Goal: Ask a question: Seek information or help from site administrators or community

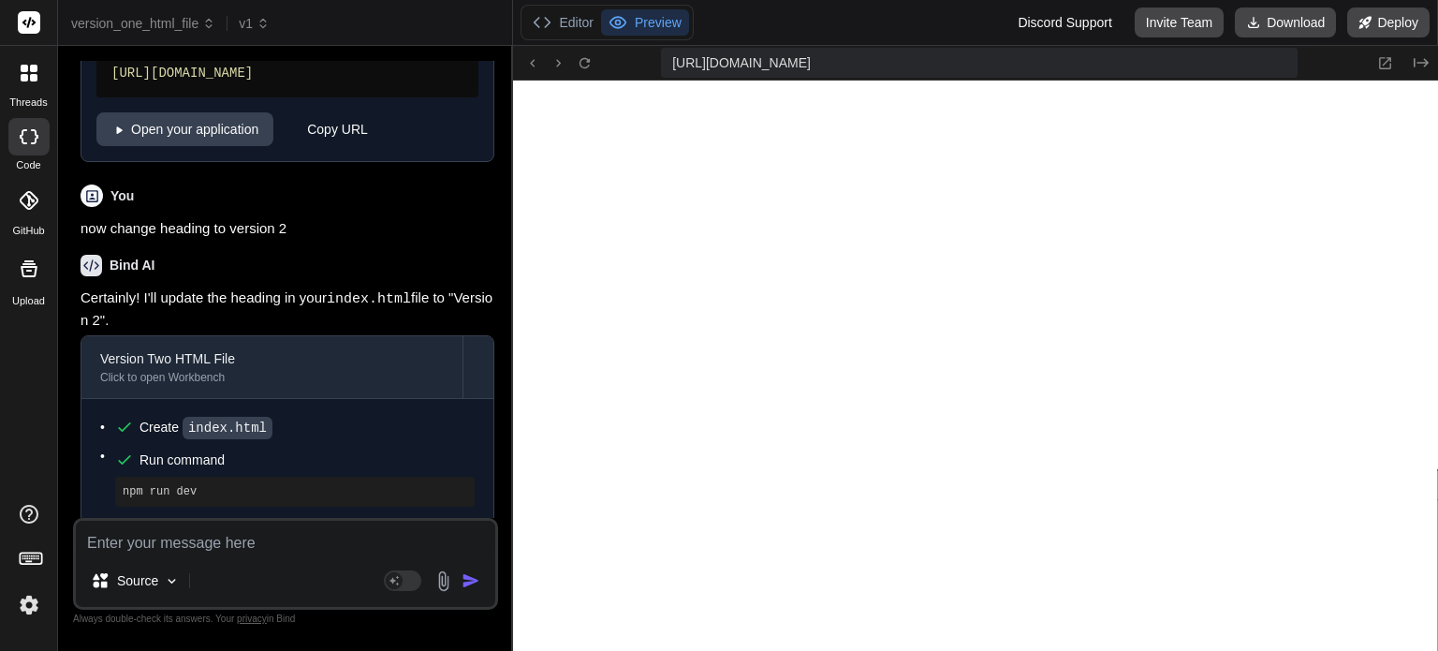
scroll to position [3308, 0]
drag, startPoint x: 0, startPoint y: 0, endPoint x: 22, endPoint y: 81, distance: 83.4
click at [22, 81] on icon at bounding box center [24, 77] width 7 height 7
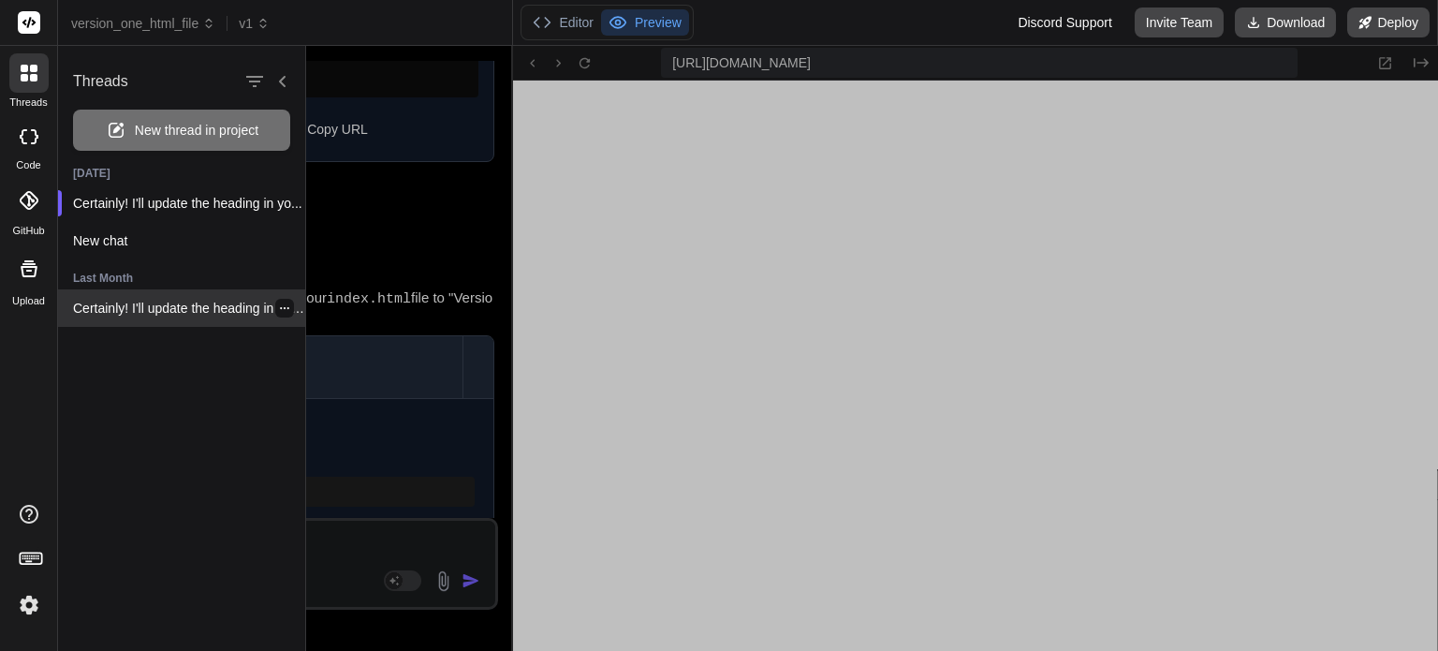
click at [116, 315] on p "Certainly! I'll update the heading in your..." at bounding box center [189, 308] width 232 height 19
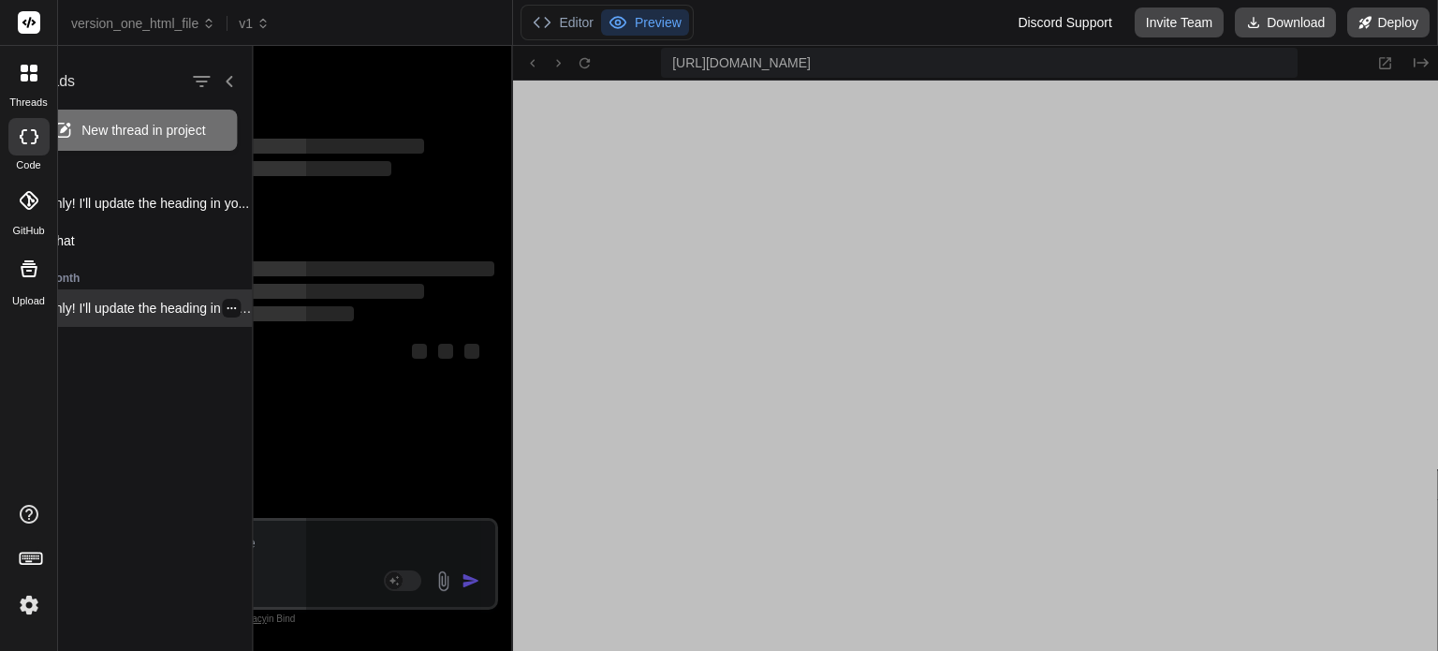
scroll to position [0, 0]
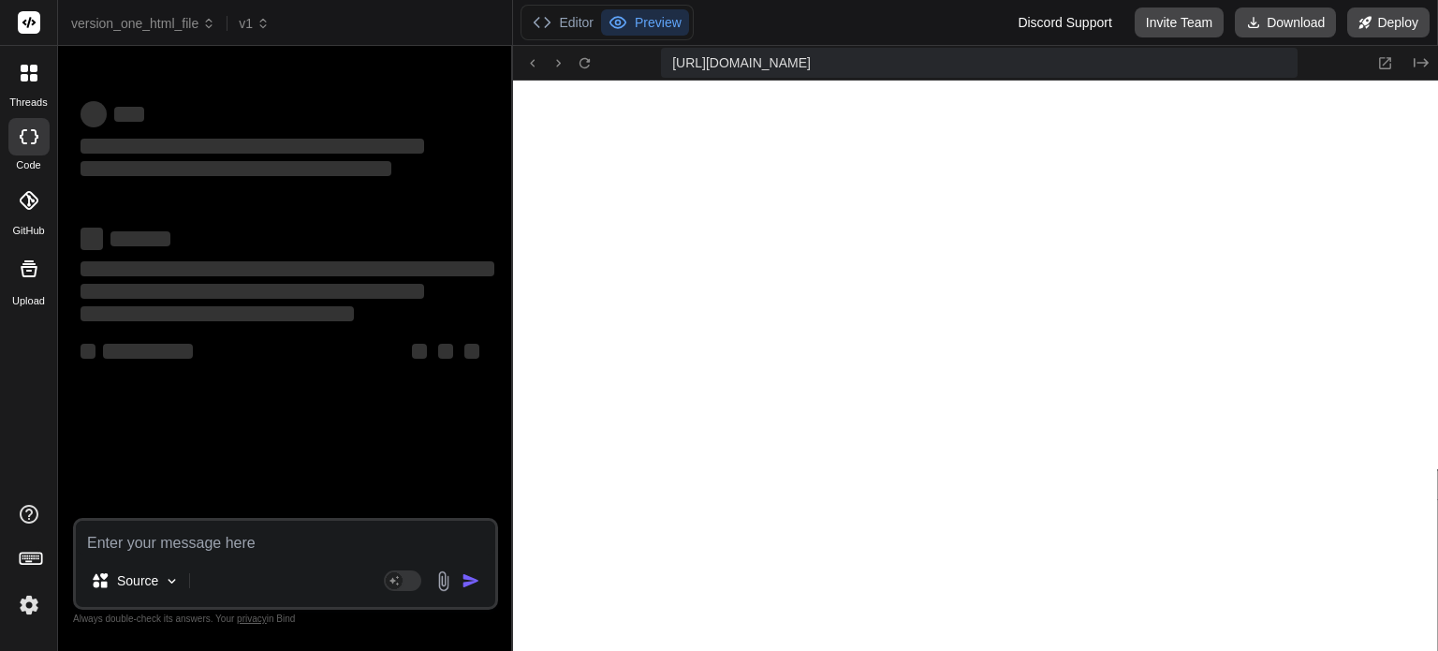
click at [36, 72] on icon at bounding box center [29, 73] width 17 height 17
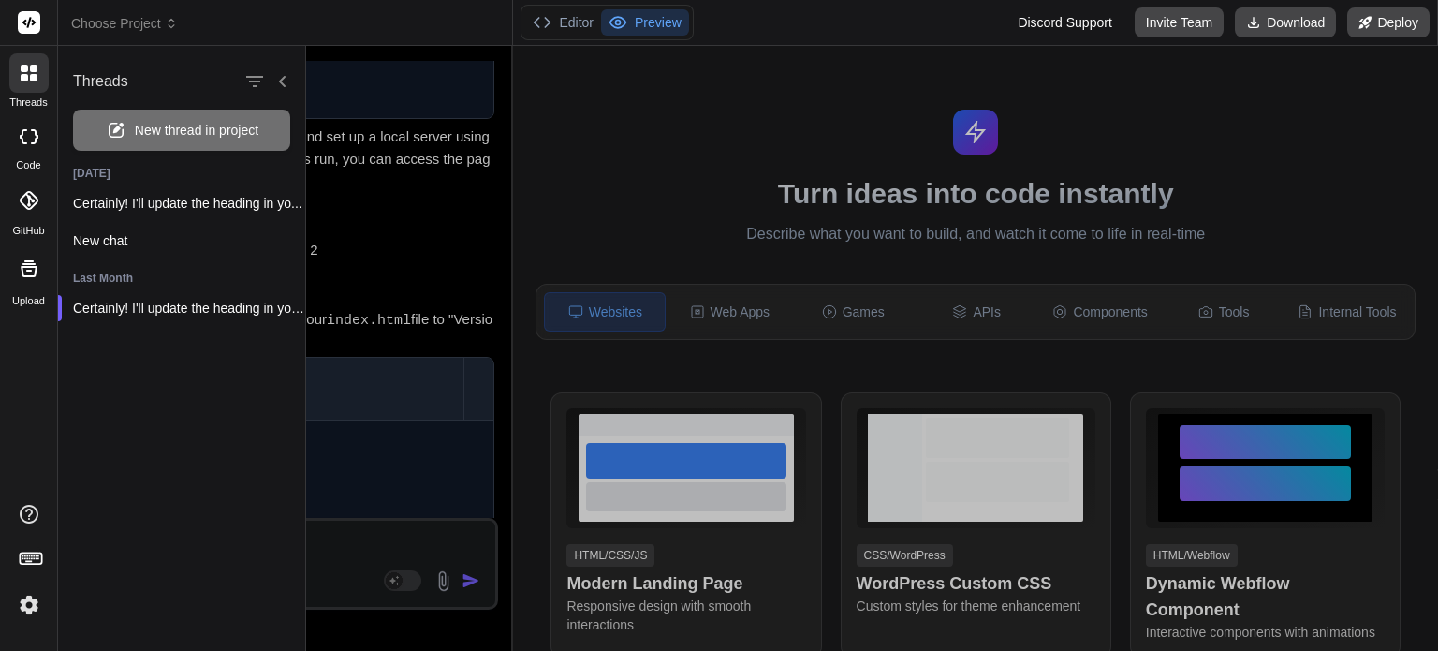
scroll to position [583, 0]
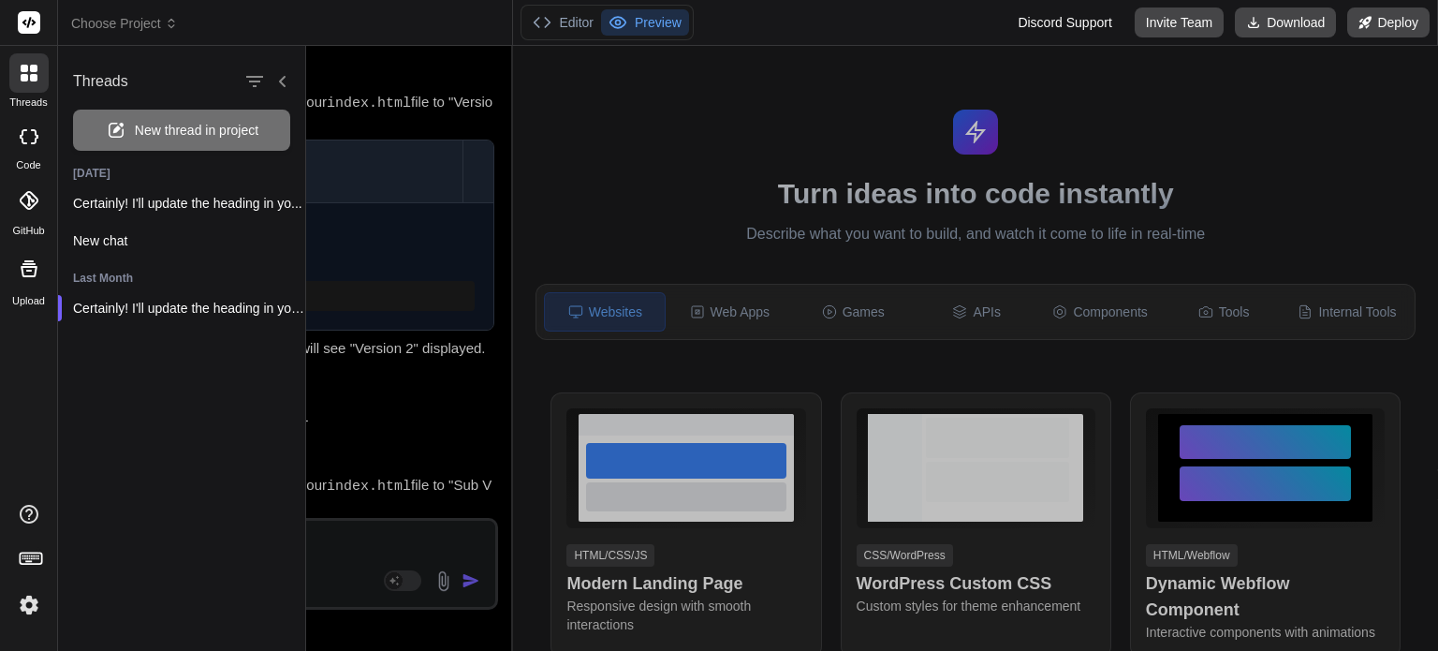
click at [36, 72] on icon at bounding box center [29, 73] width 17 height 17
click at [294, 145] on div "Threads New thread in project Today Certainly! I'll update the heading in yo...…" at bounding box center [181, 192] width 247 height 292
click at [397, 149] on div at bounding box center [872, 348] width 1132 height 605
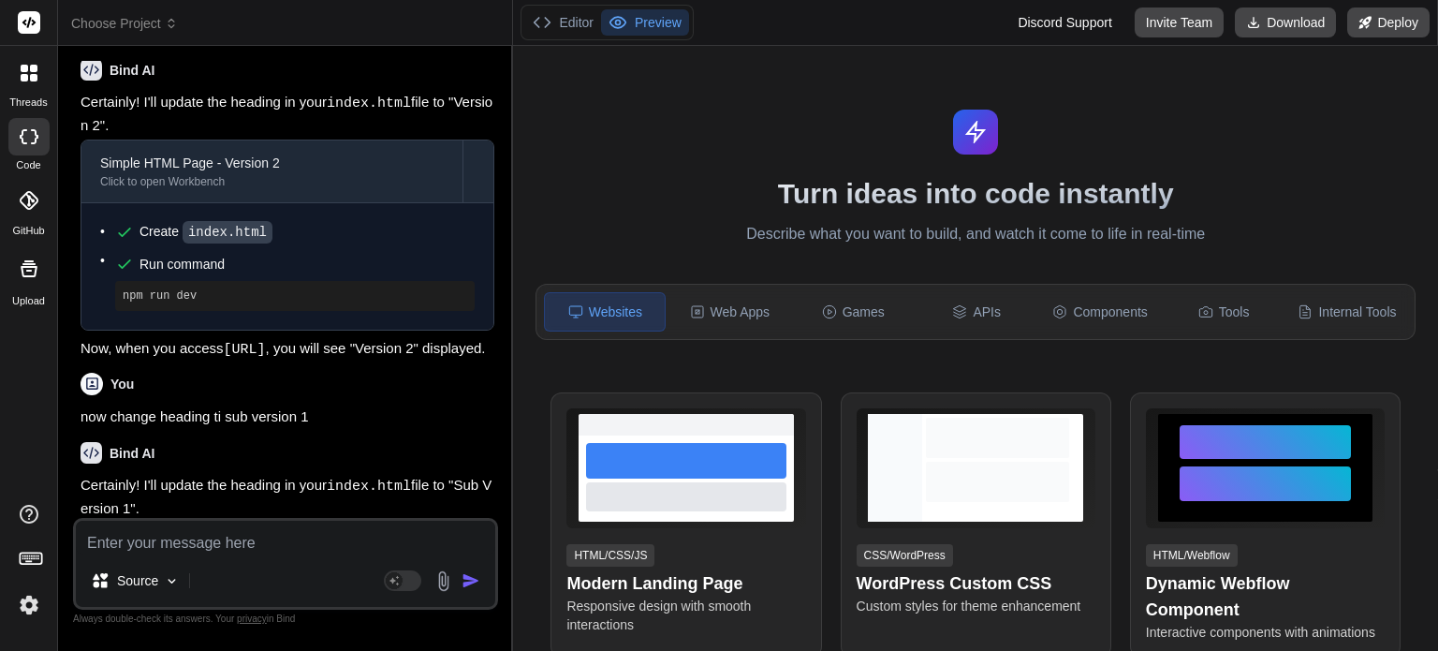
click at [19, 55] on div at bounding box center [28, 72] width 39 height 39
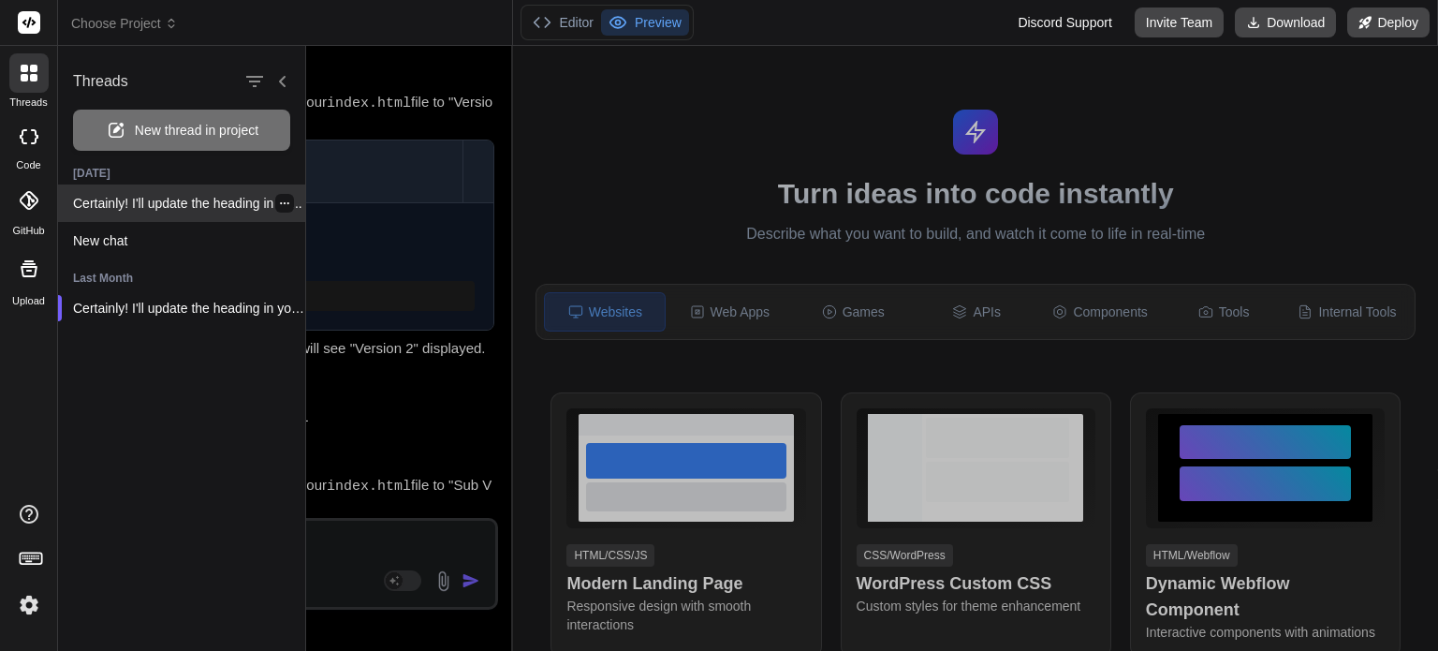
click at [157, 200] on p "Certainly! I'll update the heading in yo..." at bounding box center [189, 203] width 232 height 19
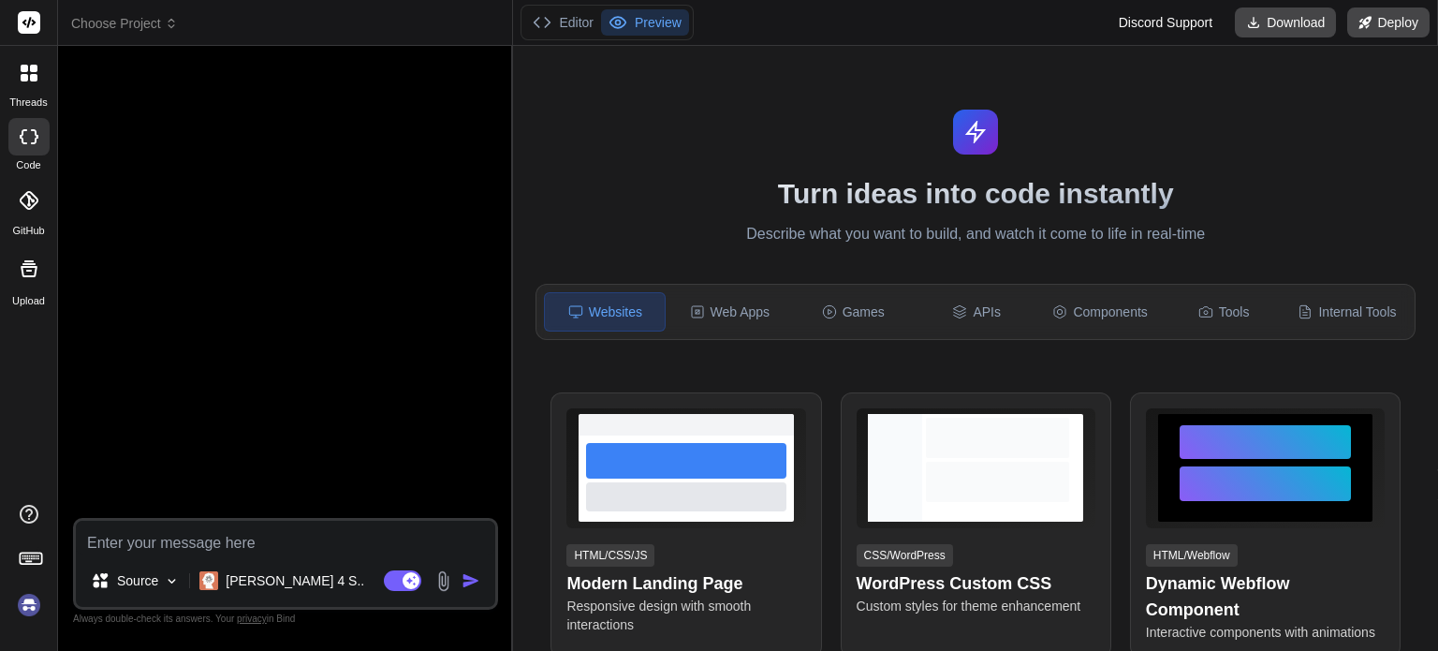
scroll to position [0, 0]
type textarea "x"
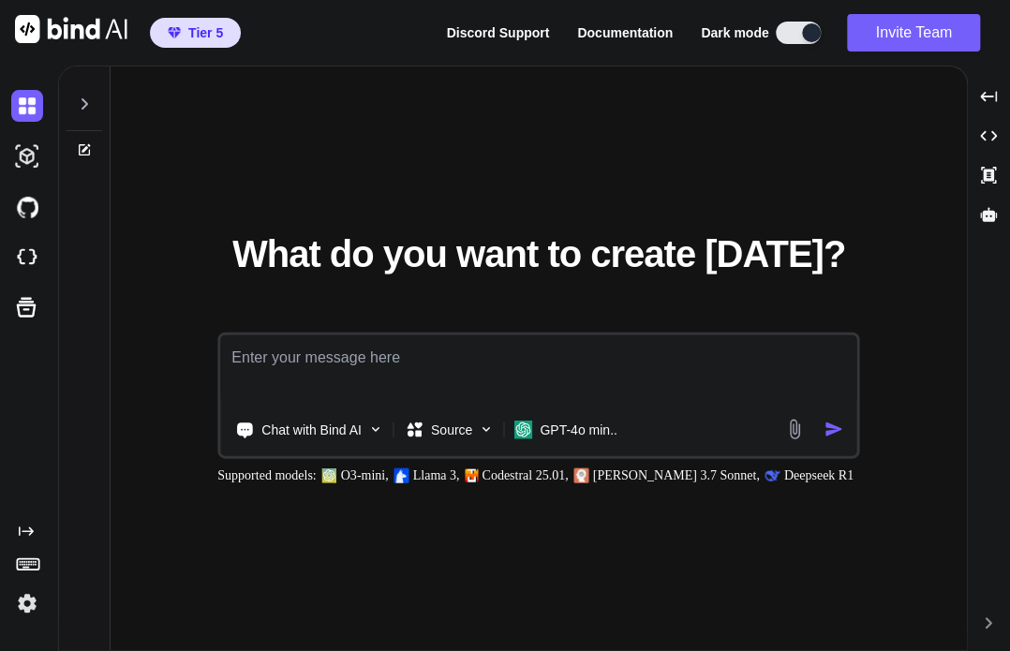
click at [37, 604] on img at bounding box center [27, 603] width 32 height 32
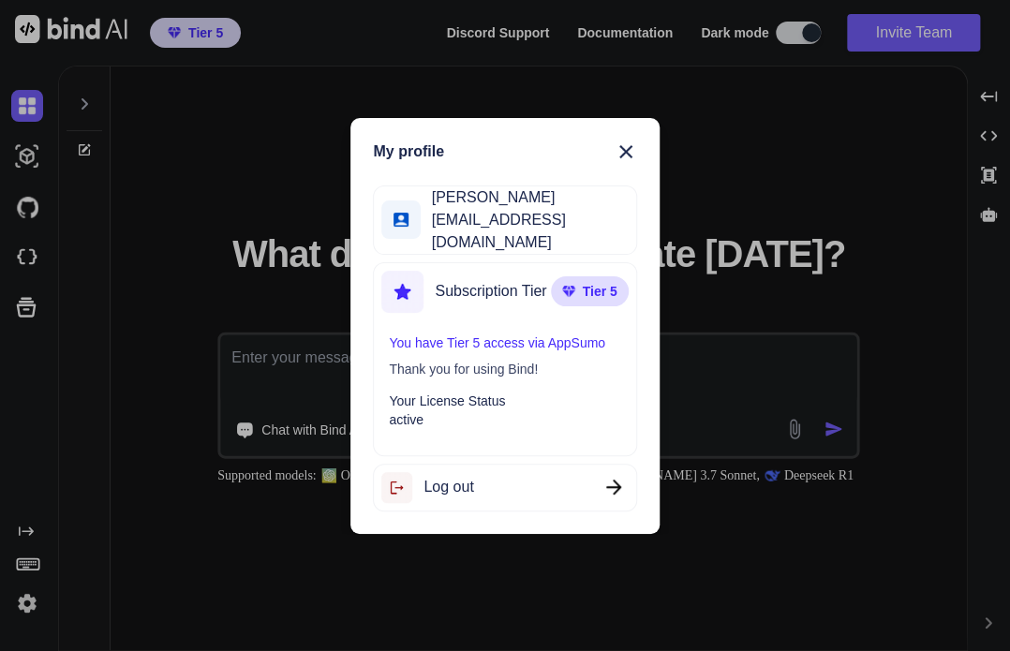
click at [468, 509] on div "My profile Anas Khan anas@witarist.com Subscription Tier Tier 5 You have Tier 5…" at bounding box center [504, 326] width 308 height 416
click at [470, 476] on span "Log out" at bounding box center [448, 487] width 50 height 22
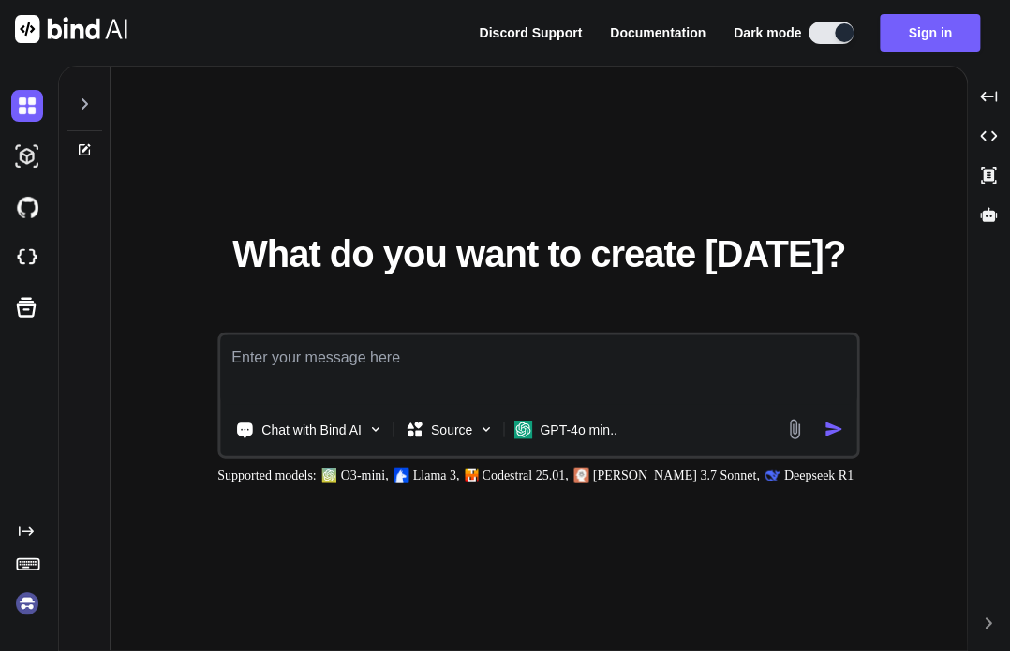
click at [25, 595] on img at bounding box center [27, 603] width 32 height 32
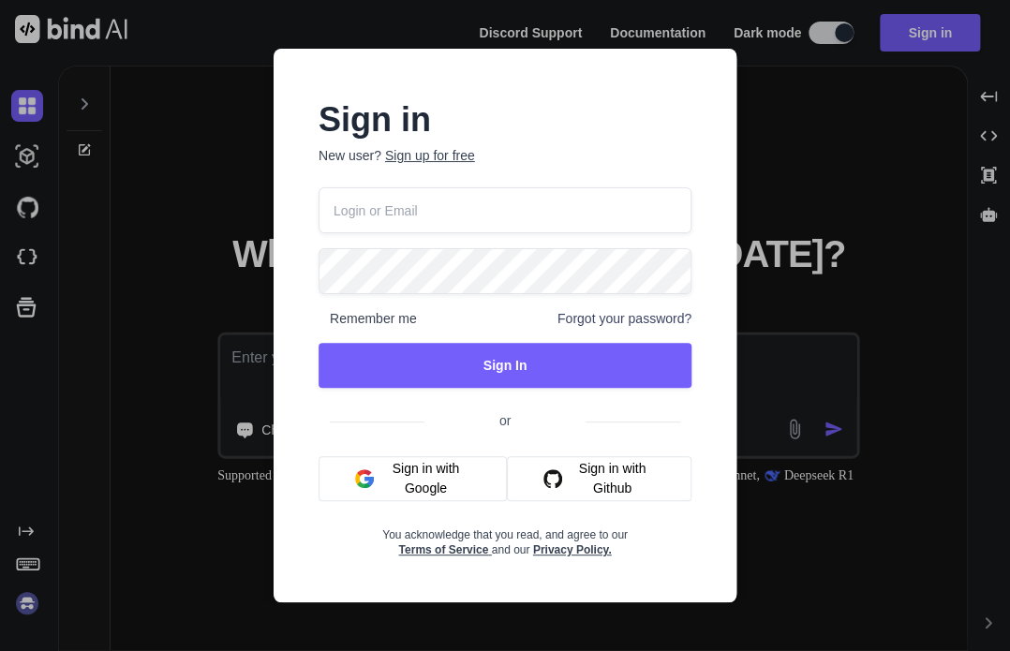
click at [453, 215] on input "email" at bounding box center [504, 210] width 373 height 46
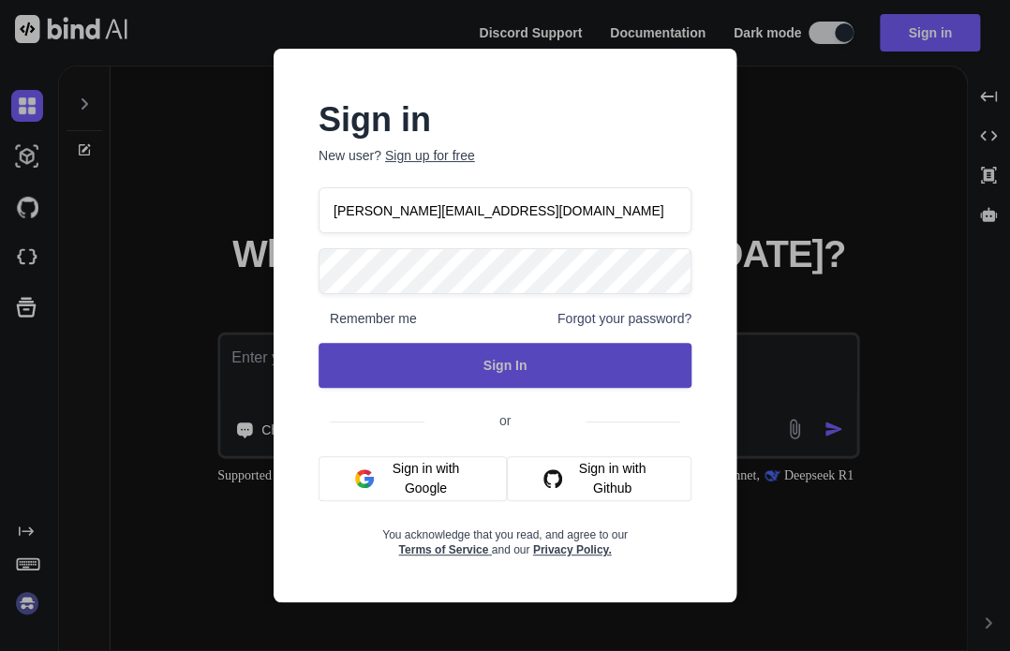
click at [496, 383] on button "Sign In" at bounding box center [504, 365] width 373 height 45
click at [512, 363] on button "Sign In" at bounding box center [504, 365] width 373 height 45
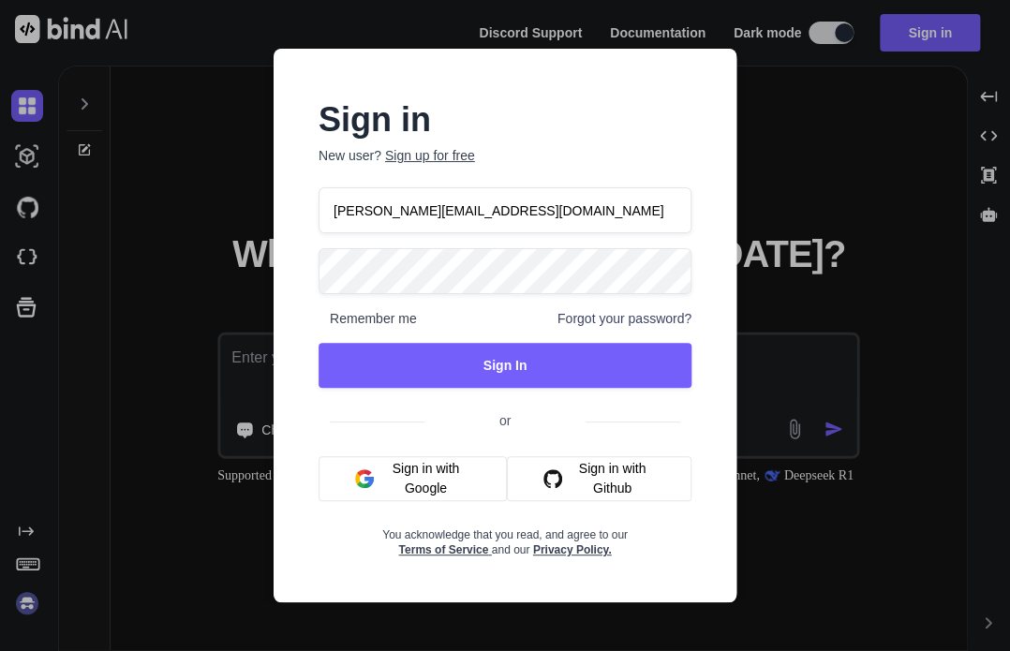
click at [504, 211] on input "norbert@monobunt.at" at bounding box center [504, 210] width 373 height 46
paste input "/"
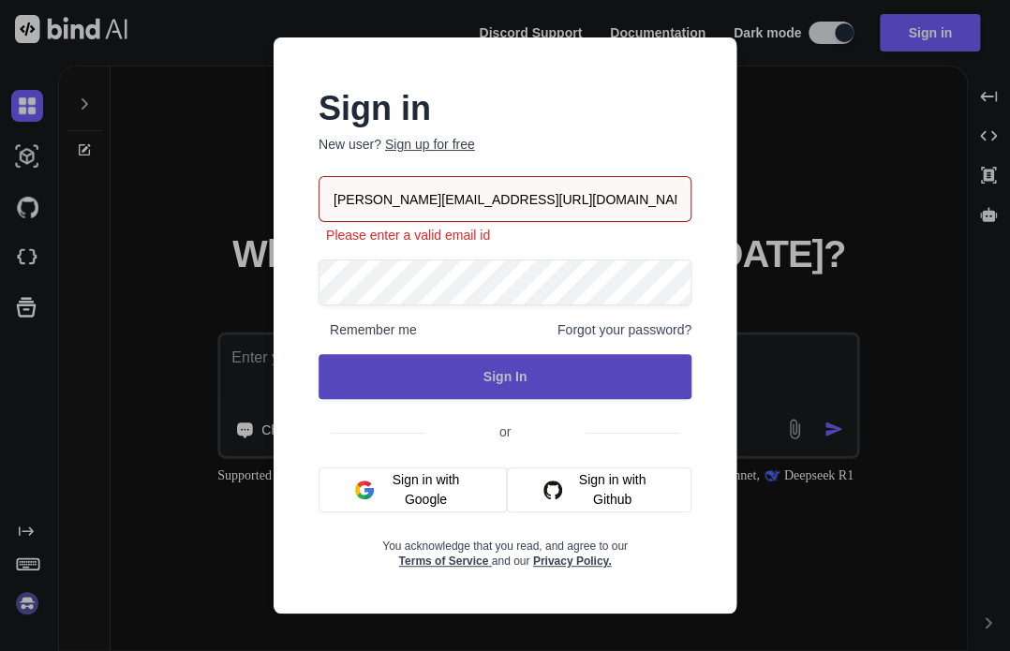
click at [464, 361] on button "Sign In" at bounding box center [504, 376] width 373 height 45
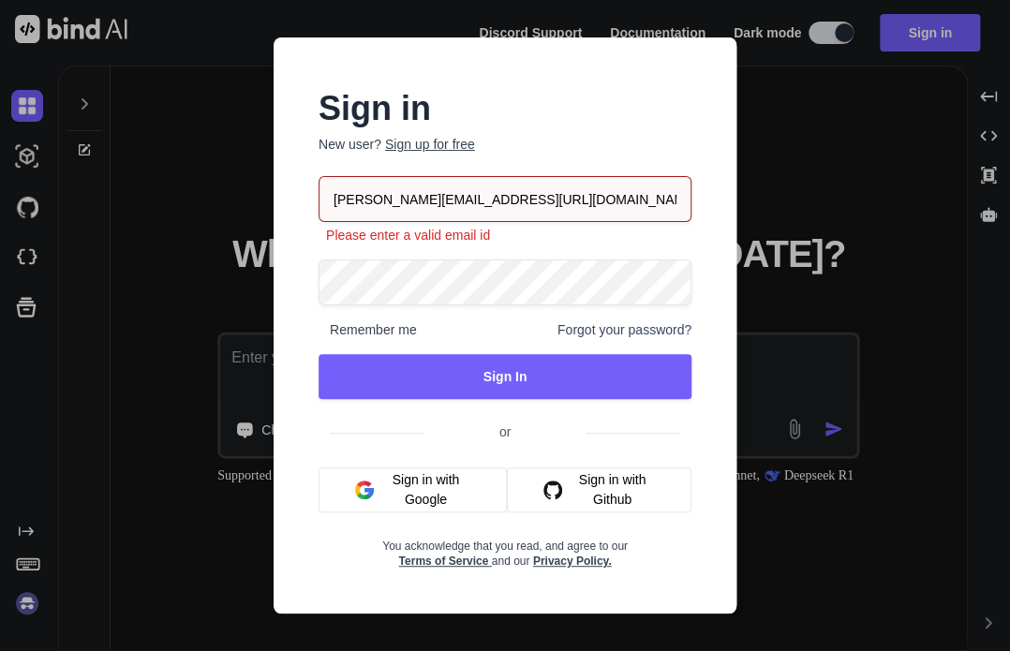
click at [507, 197] on input "norbert@monobunt.at/" at bounding box center [504, 199] width 373 height 46
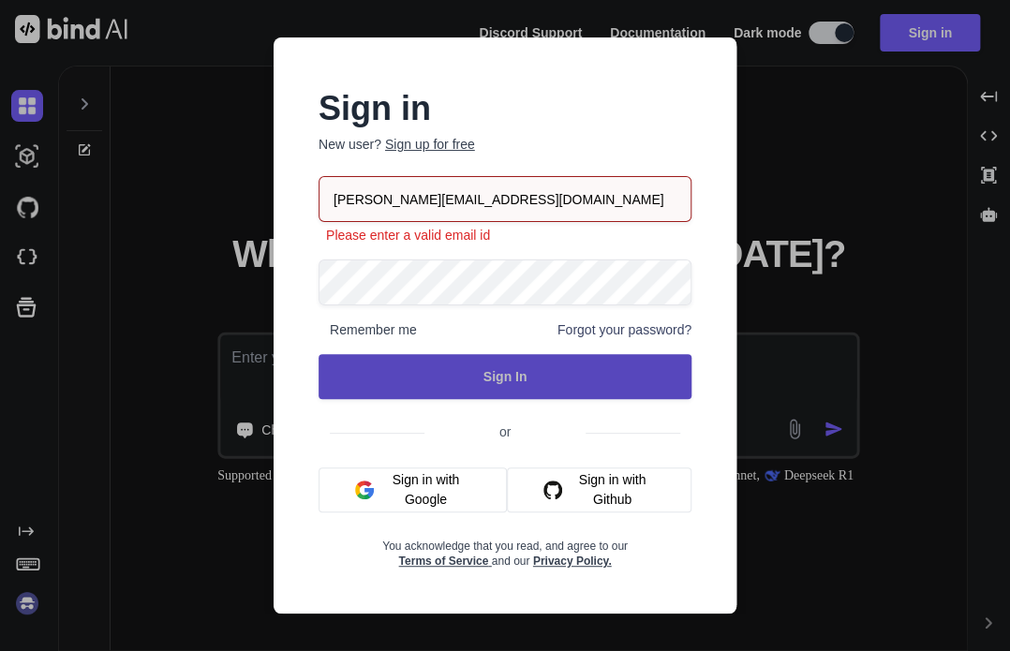
type input "norbert@monobunt.at"
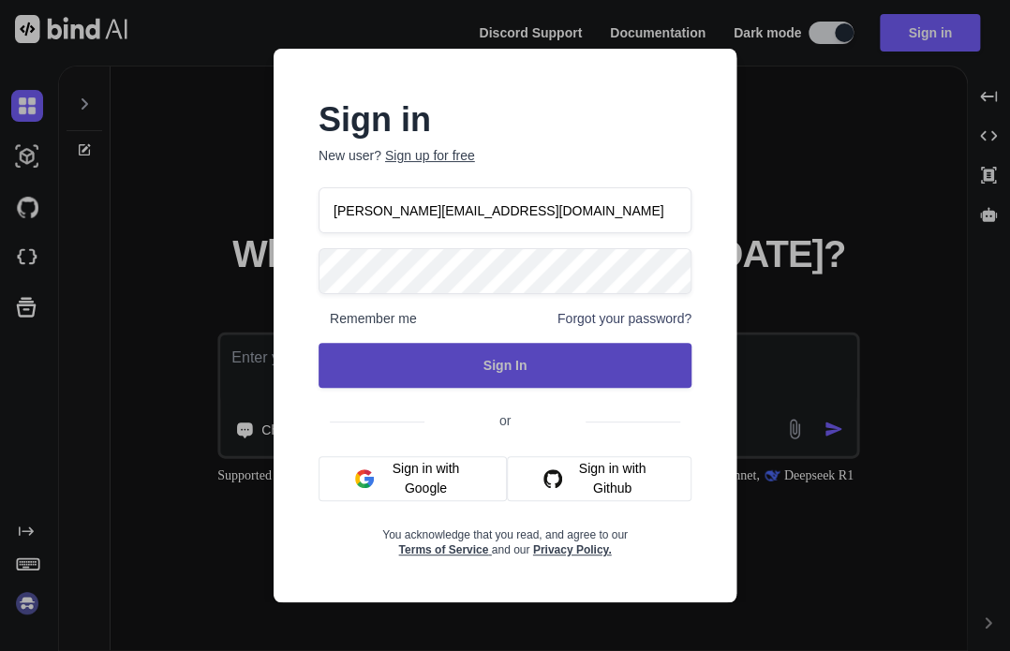
click at [508, 370] on button "Sign In" at bounding box center [504, 365] width 373 height 45
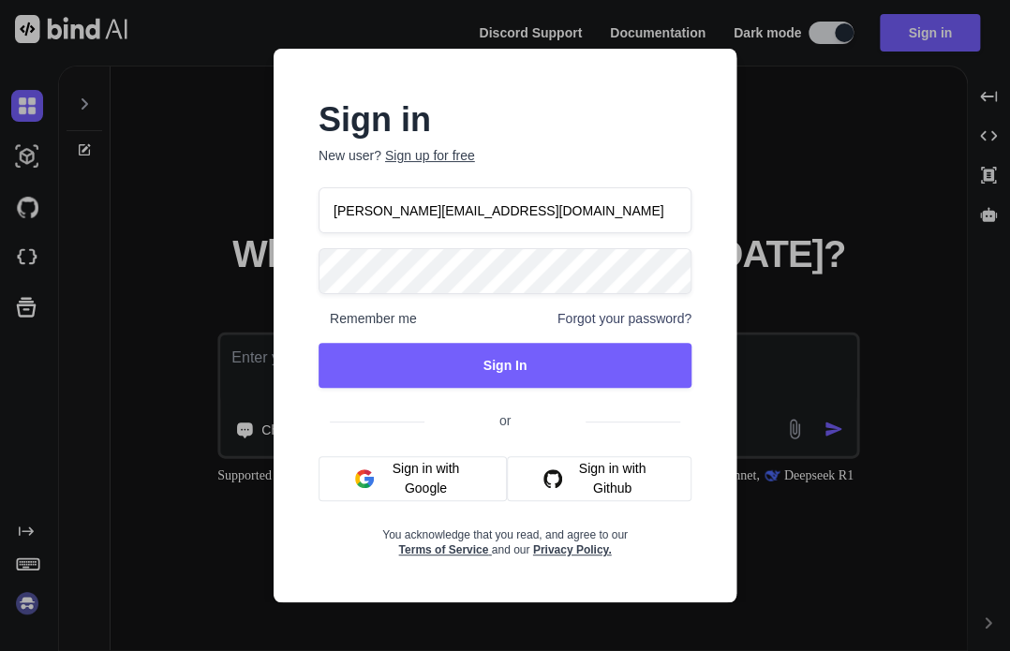
click at [453, 400] on div "norbert@monobunt.at Remember me Forgot your password? Sign In or Sign in with G…" at bounding box center [504, 372] width 373 height 370
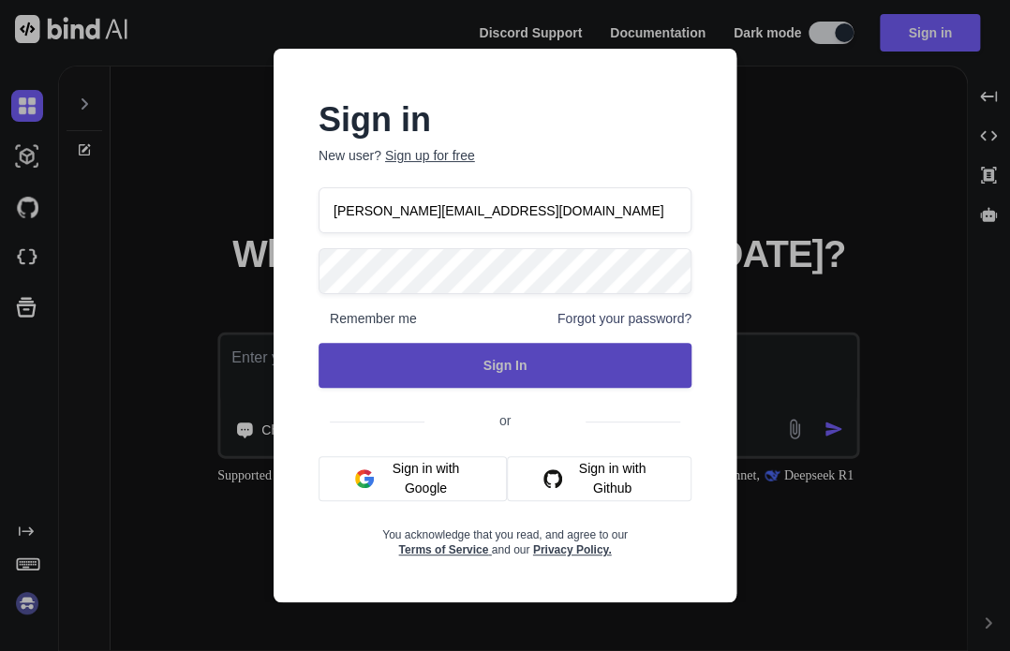
click at [487, 364] on button "Sign In" at bounding box center [504, 365] width 373 height 45
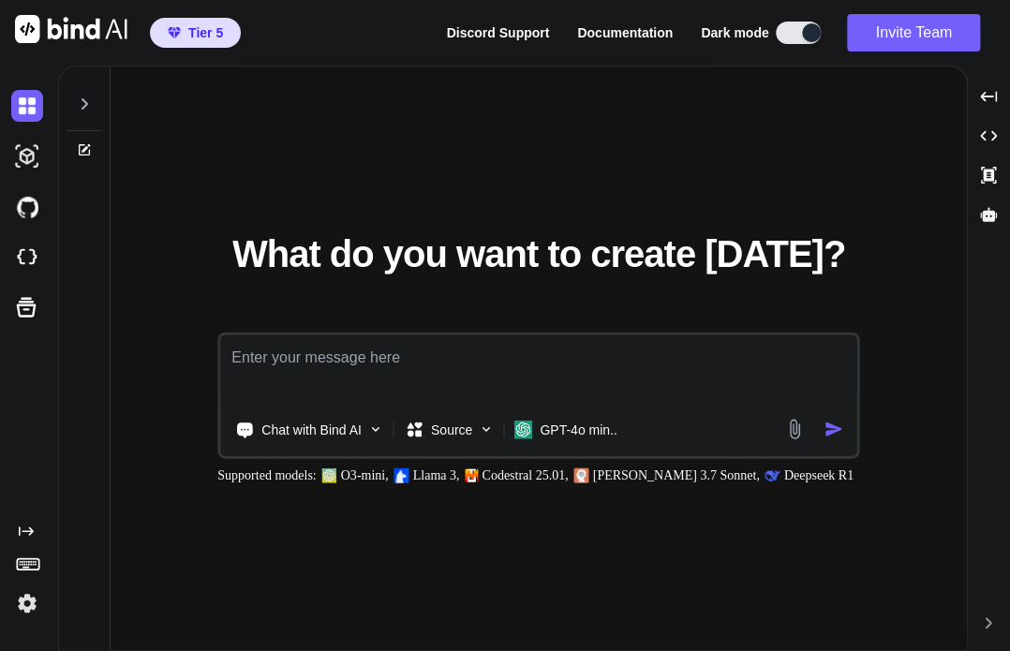
click at [90, 101] on icon at bounding box center [84, 103] width 15 height 15
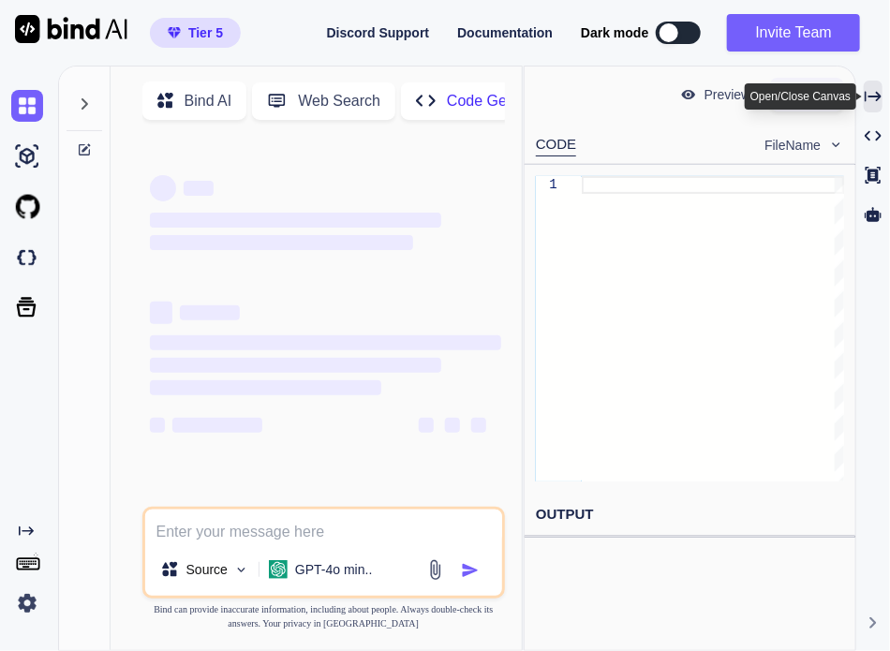
click at [867, 100] on icon "Created with Pixso." at bounding box center [872, 96] width 17 height 17
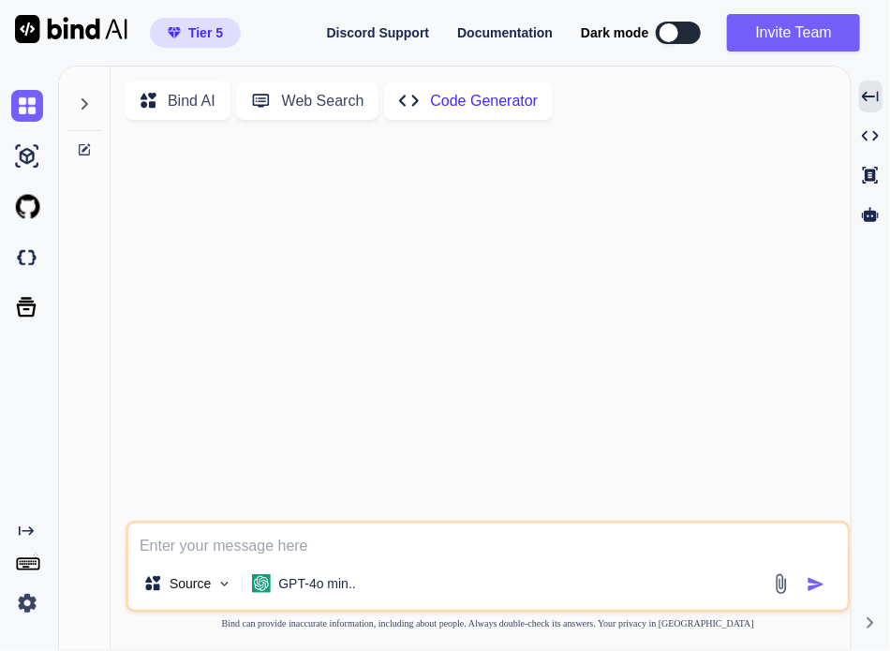
click at [81, 104] on icon at bounding box center [84, 103] width 15 height 15
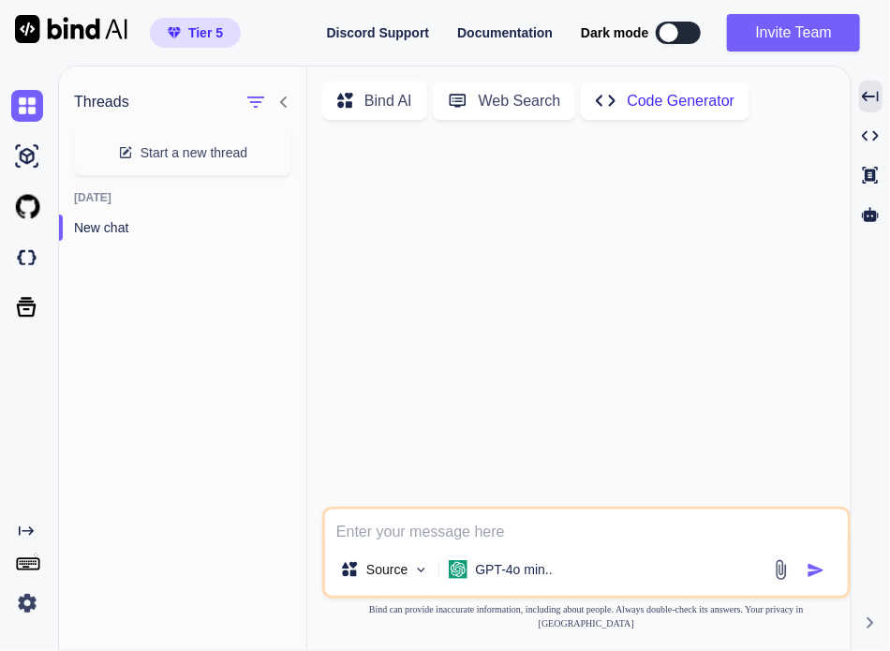
click at [390, 115] on div "Bind AI" at bounding box center [374, 100] width 105 height 38
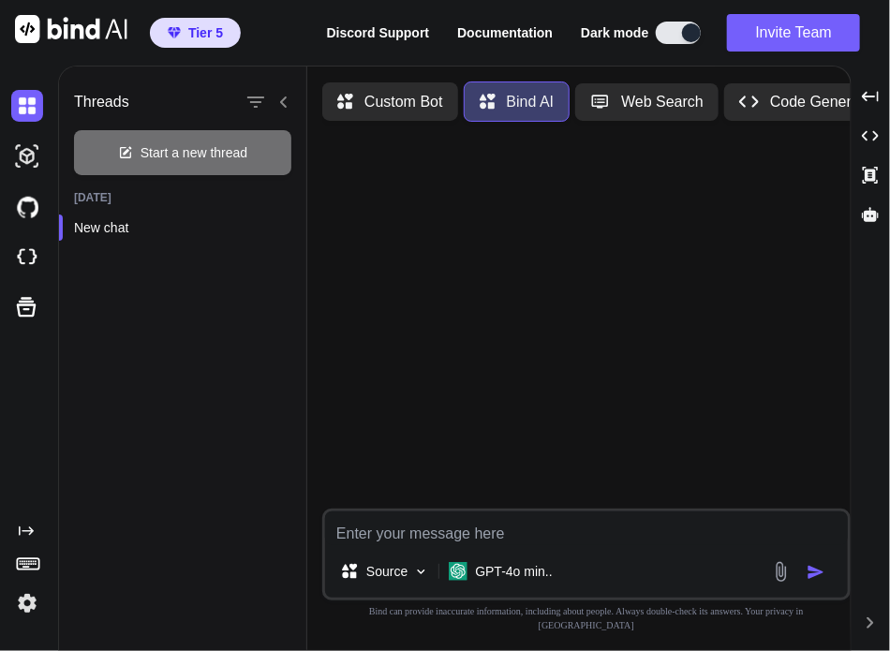
click at [433, 96] on p "Custom Bot" at bounding box center [403, 102] width 79 height 22
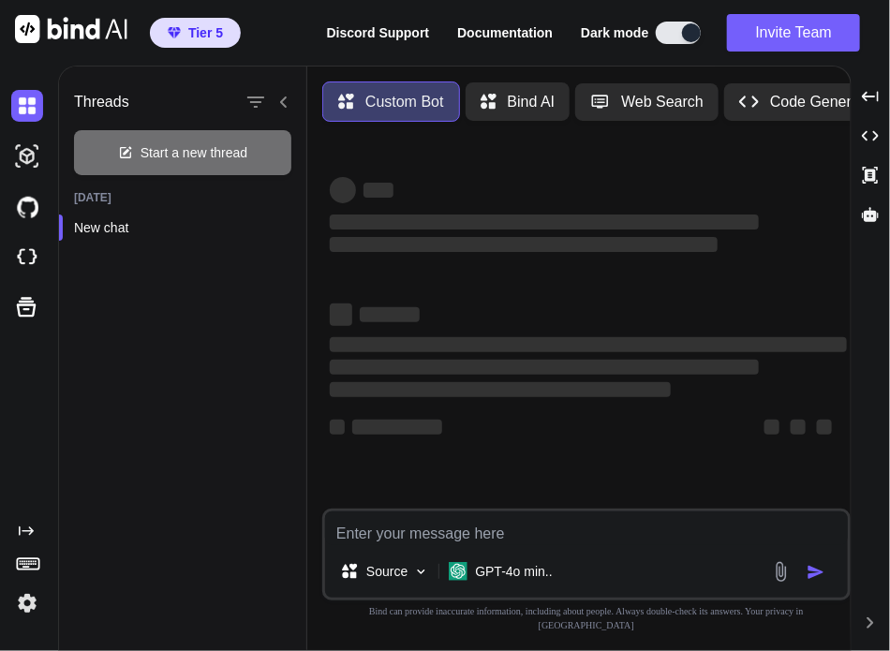
click at [517, 104] on p "Bind AI" at bounding box center [532, 102] width 48 height 22
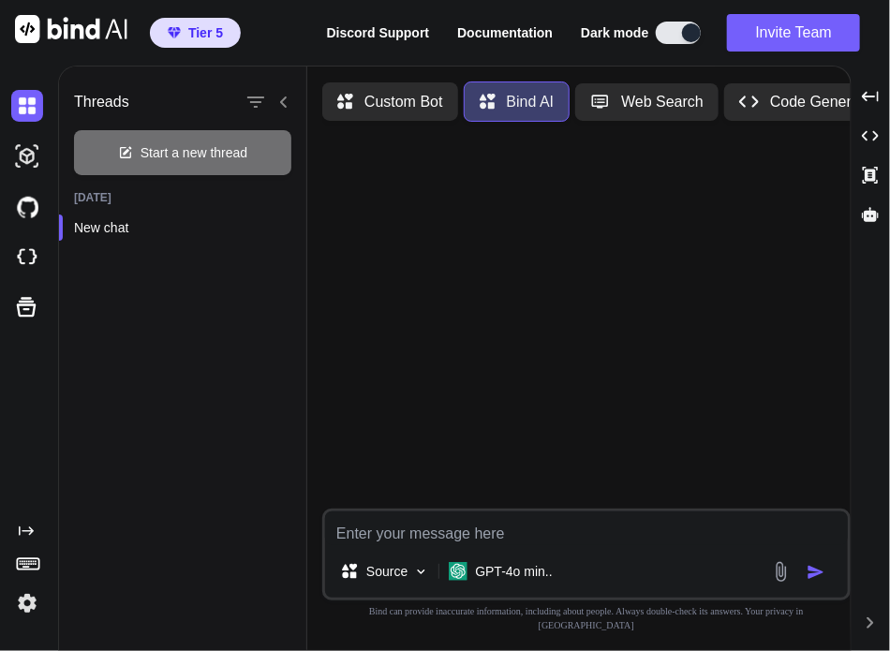
click at [473, 545] on textarea at bounding box center [586, 528] width 523 height 34
type textarea "x"
type textarea "h"
type textarea "x"
type textarea "hi"
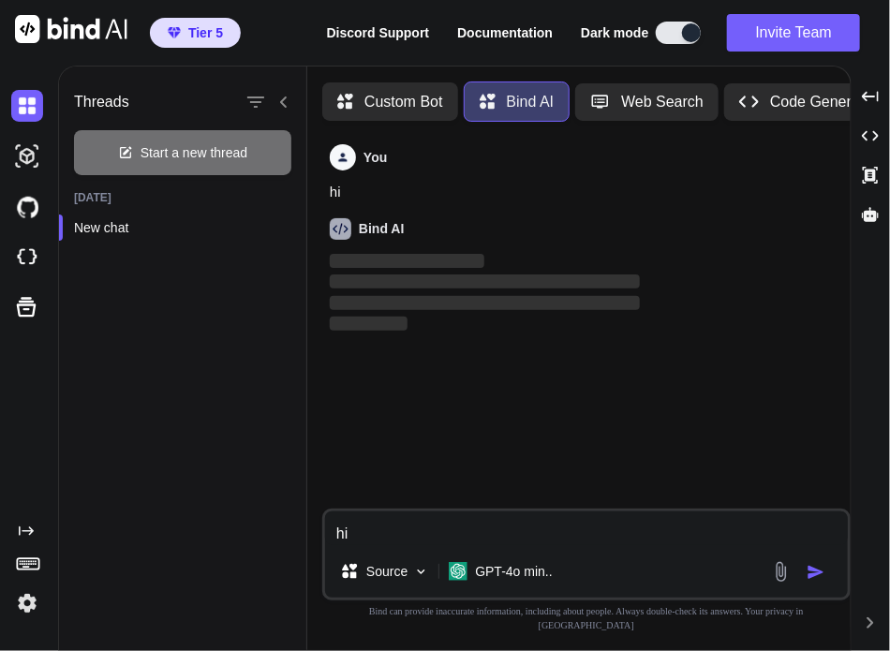
type textarea "x"
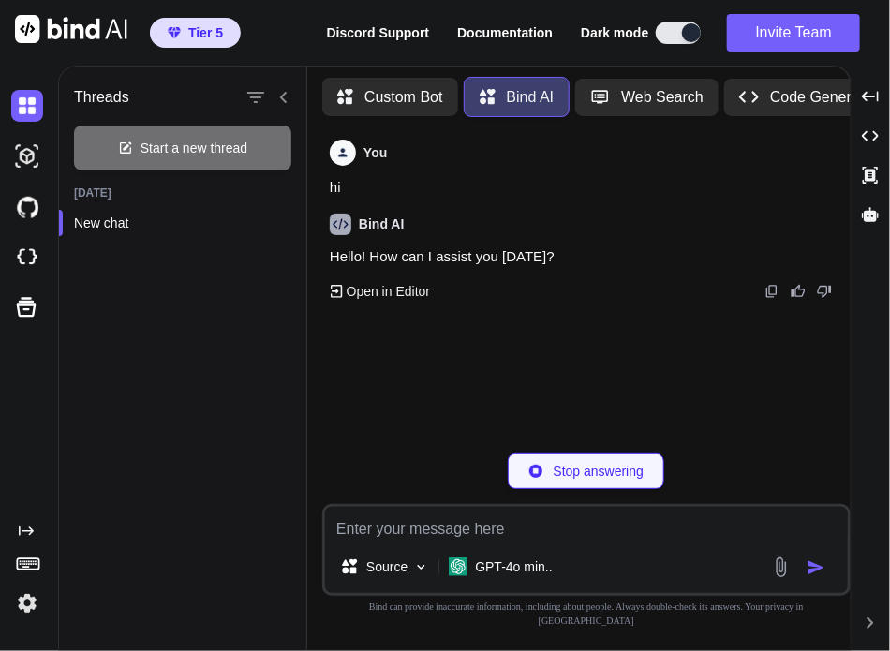
type textarea "x"
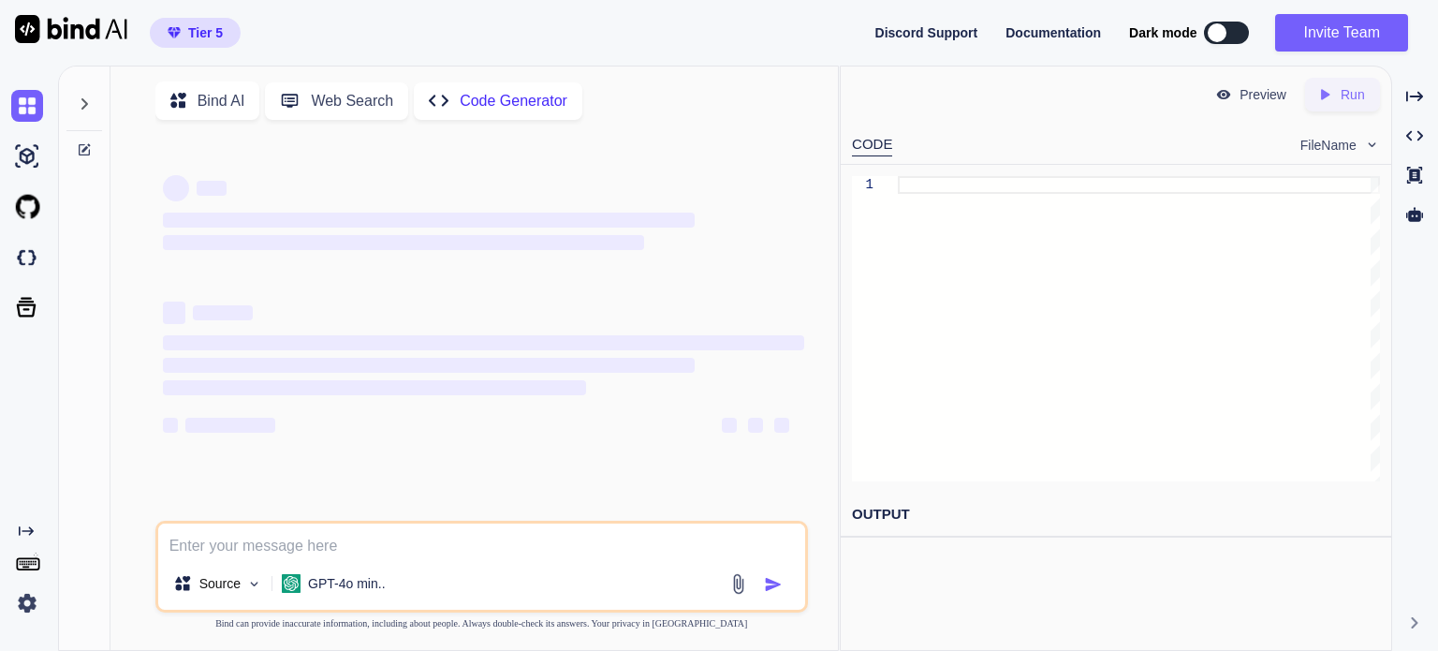
drag, startPoint x: 769, startPoint y: 18, endPoint x: 764, endPoint y: 28, distance: 11.3
click at [764, 28] on div "Tier 5 Discord Support Documentation Dark mode Invite Team Created with Pixso." at bounding box center [719, 33] width 1438 height 66
click at [715, 66] on div "Bind AI Web Search Created with Pixso. Code Generator ‌ ‌ ‌ ‌ ‌ ‌ ‌ ‌ ‌ ‌ ‌ ‌ ‌…" at bounding box center [475, 359] width 728 height 586
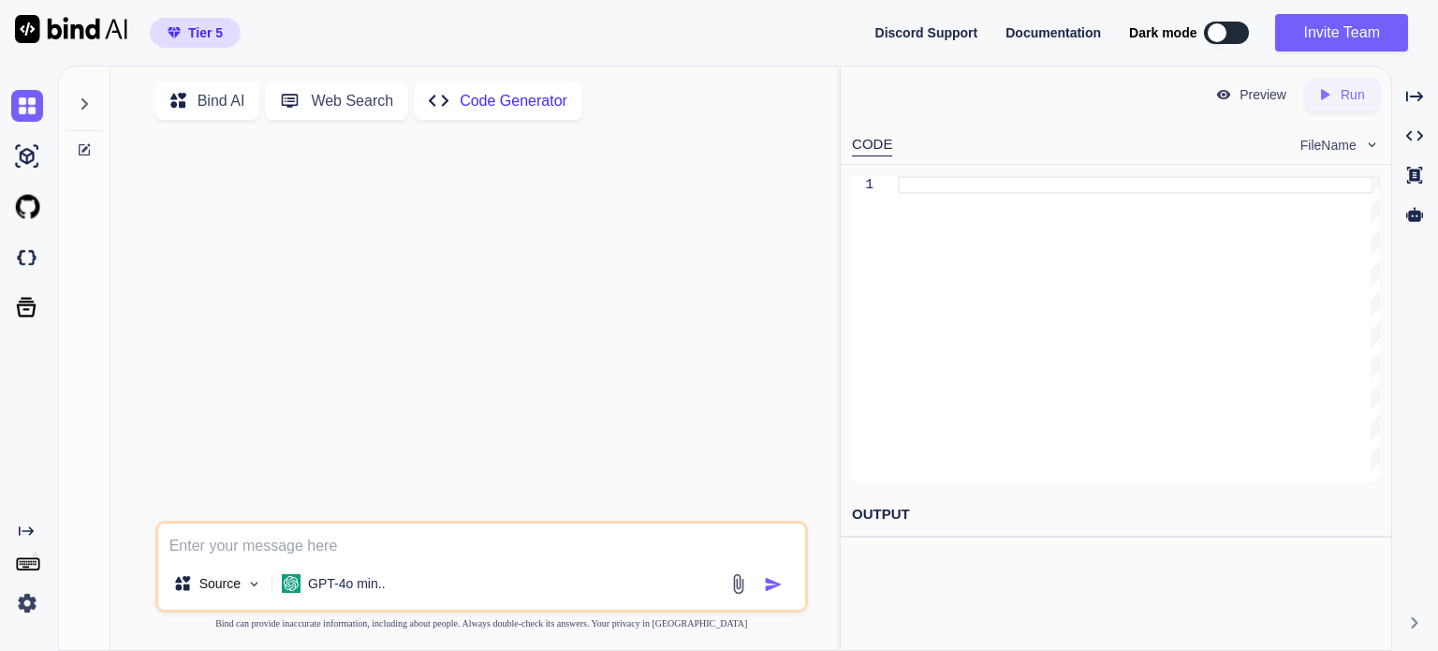
drag, startPoint x: 744, startPoint y: 6, endPoint x: 755, endPoint y: 7, distance: 11.3
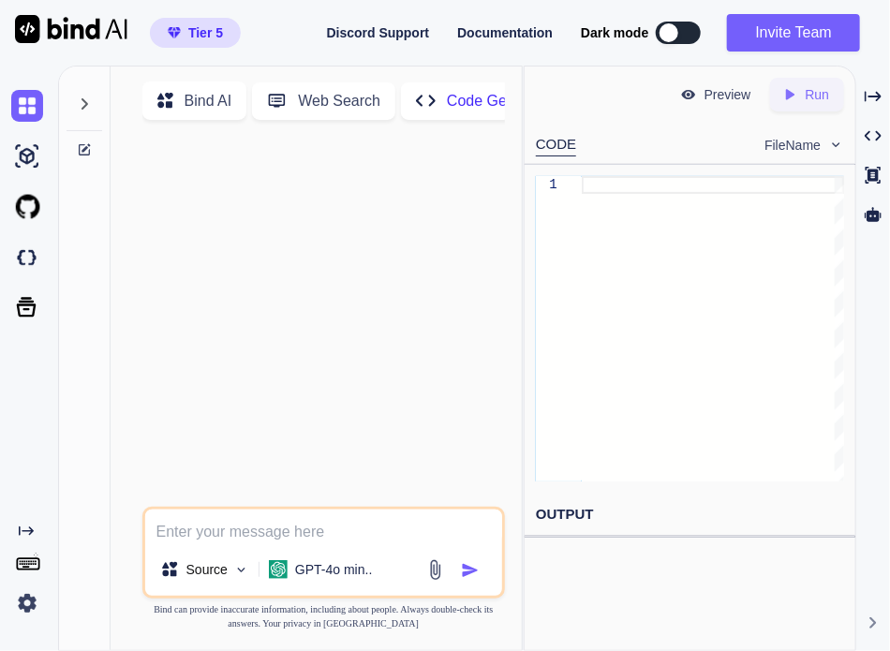
click at [71, 104] on div at bounding box center [84, 98] width 36 height 65
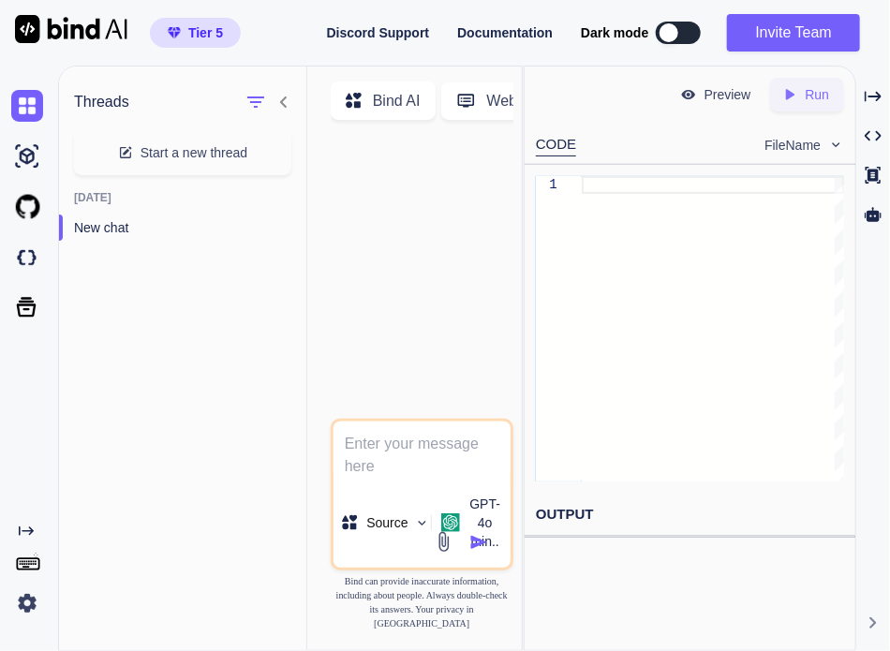
click at [286, 108] on icon at bounding box center [283, 102] width 15 height 15
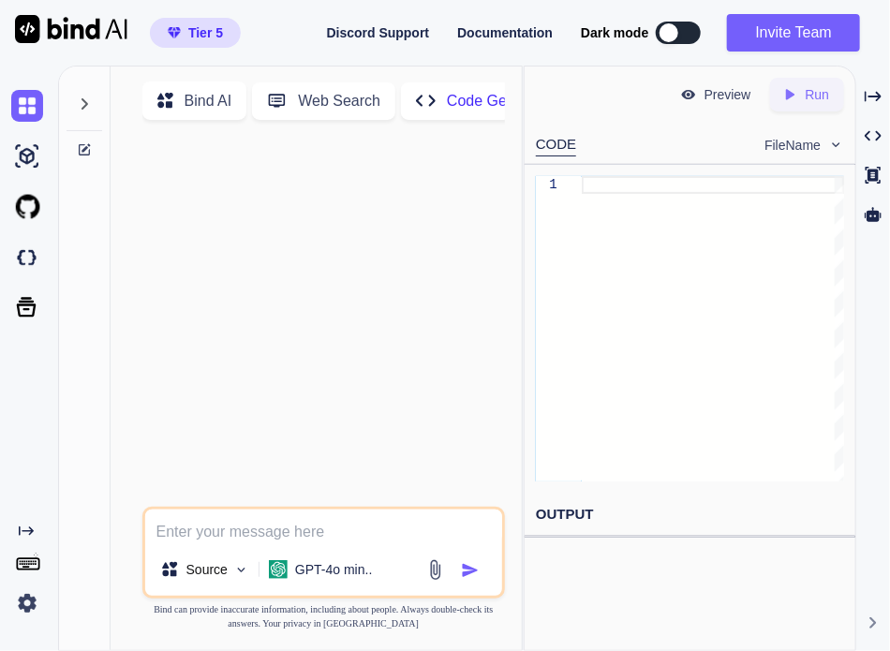
click at [209, 98] on p "Bind AI" at bounding box center [208, 101] width 48 height 22
click at [90, 110] on icon at bounding box center [84, 103] width 15 height 15
type textarea "x"
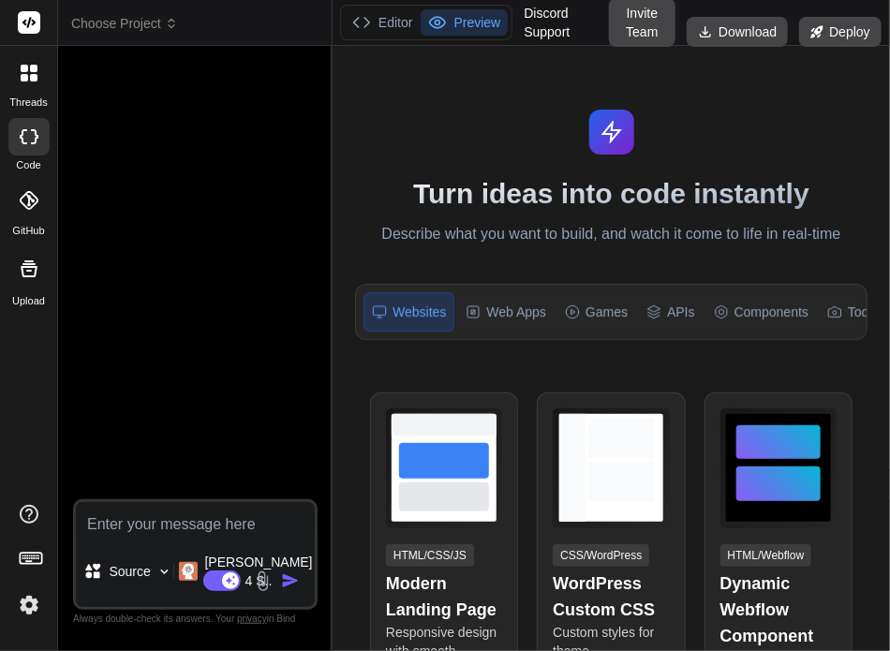
click at [162, 12] on header "Choose Project Created with Pixso." at bounding box center [195, 23] width 274 height 46
click at [157, 22] on span "Choose Project" at bounding box center [124, 23] width 107 height 19
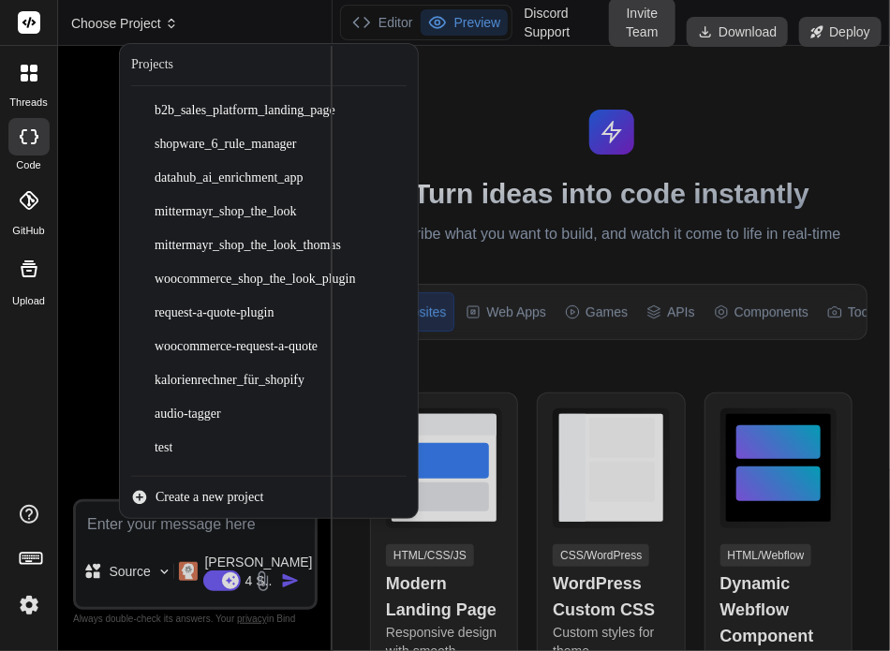
click at [157, 22] on div at bounding box center [445, 325] width 890 height 651
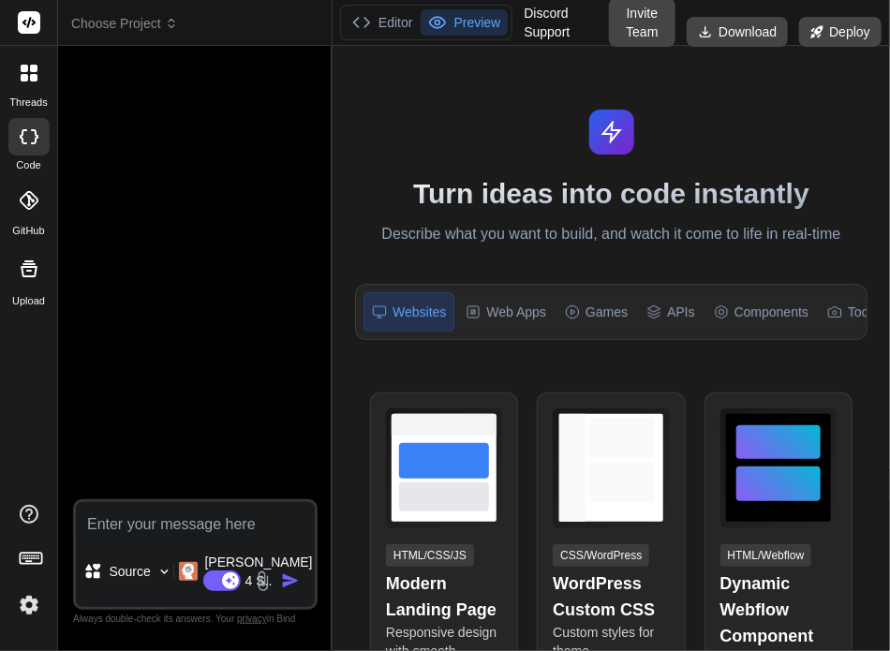
click at [28, 83] on div at bounding box center [28, 72] width 39 height 39
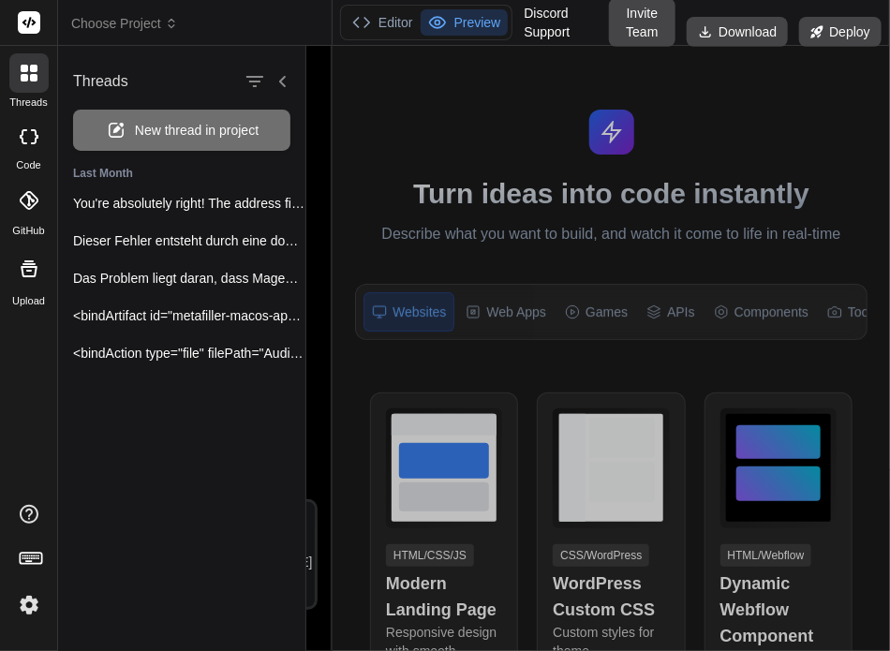
click at [282, 78] on icon at bounding box center [282, 81] width 15 height 15
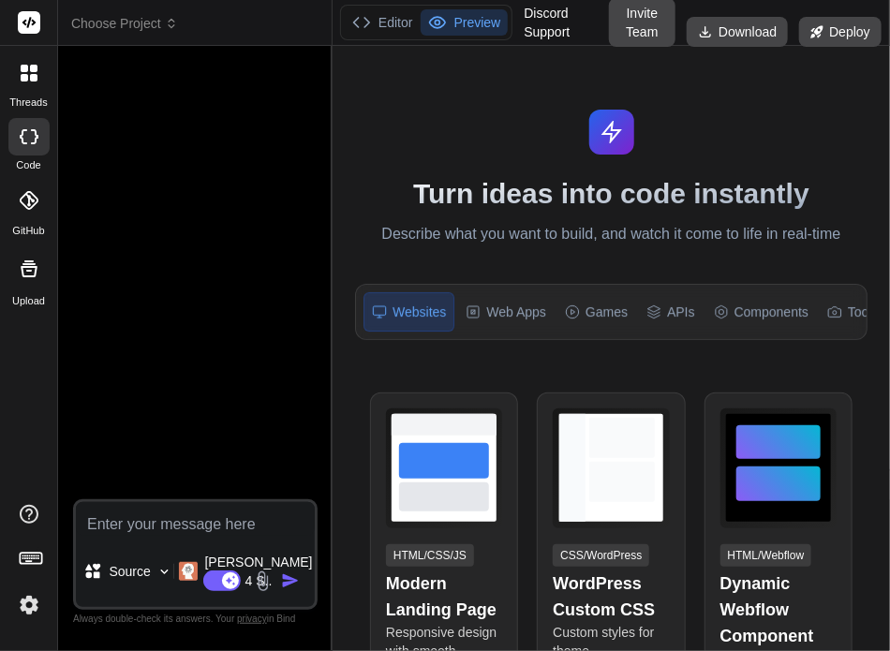
click at [37, 74] on icon at bounding box center [29, 73] width 17 height 17
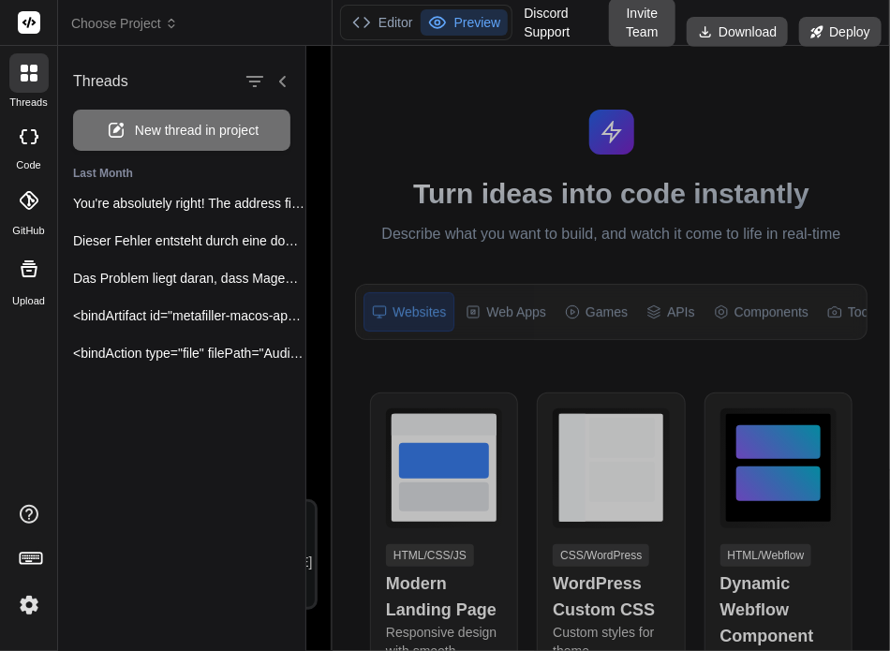
click at [475, 211] on div at bounding box center [597, 348] width 583 height 605
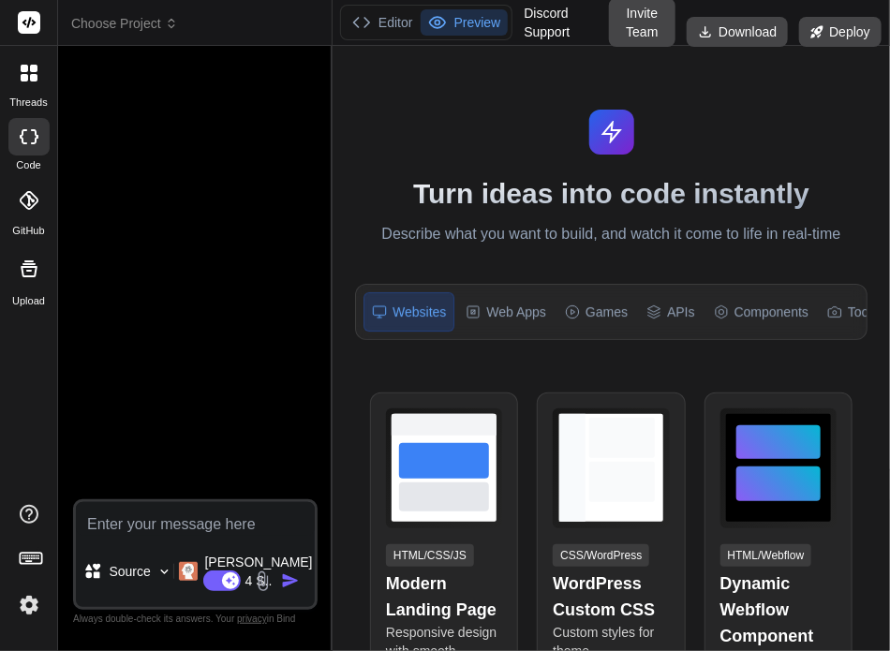
click at [35, 604] on img at bounding box center [29, 605] width 32 height 32
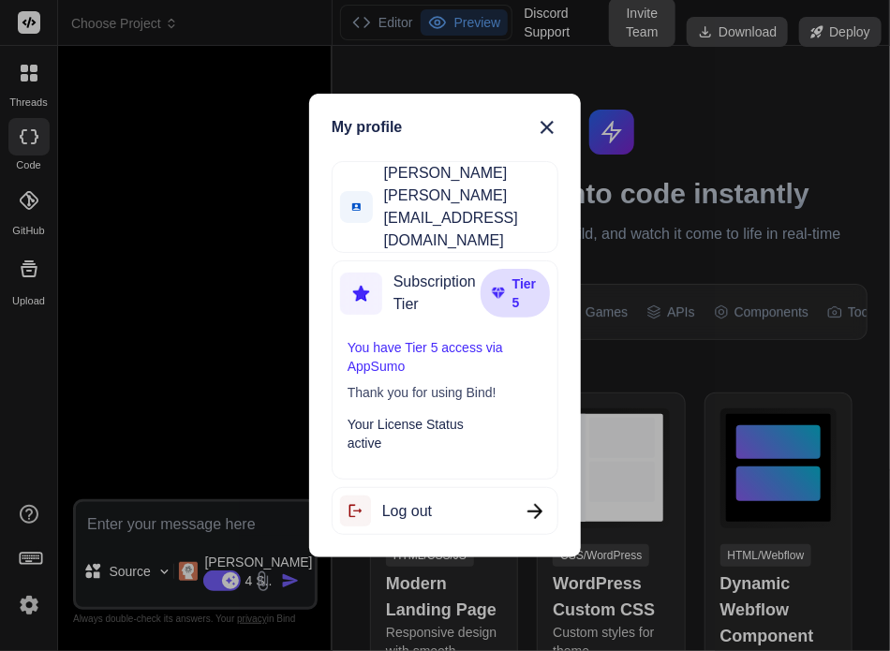
click at [416, 500] on span "Log out" at bounding box center [407, 511] width 50 height 22
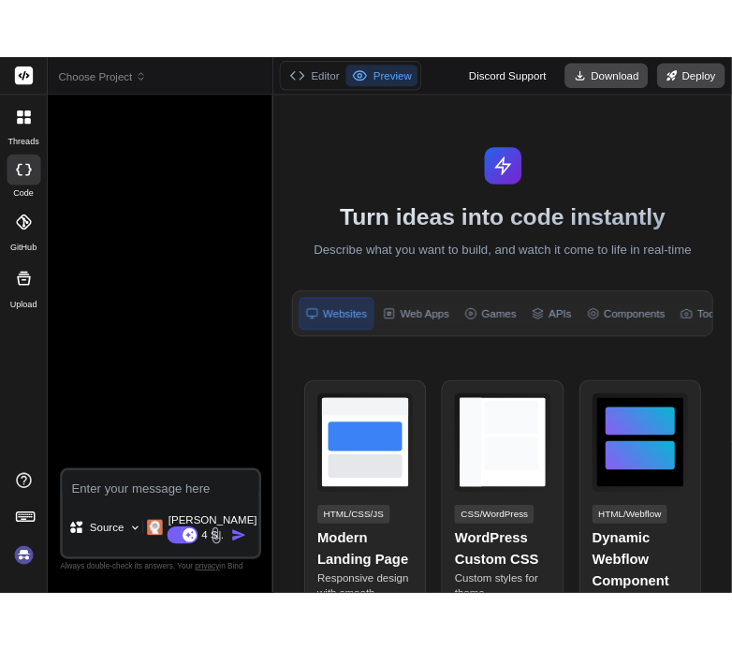
scroll to position [18, 0]
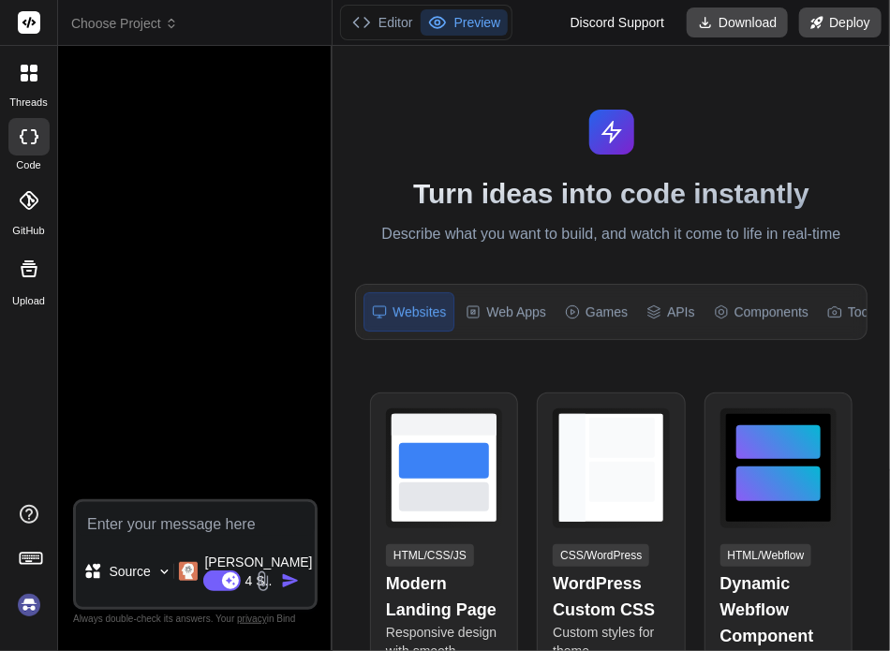
click at [24, 606] on img at bounding box center [29, 605] width 32 height 32
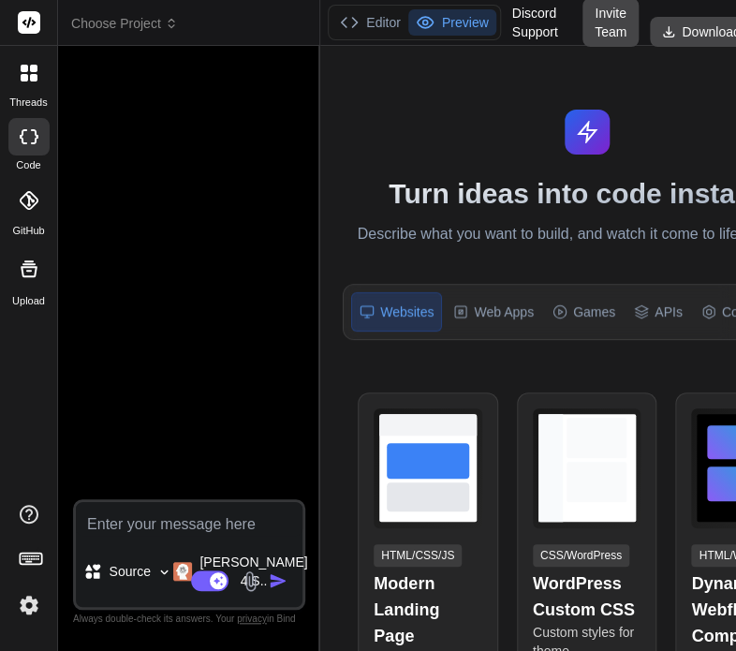
type textarea "x"
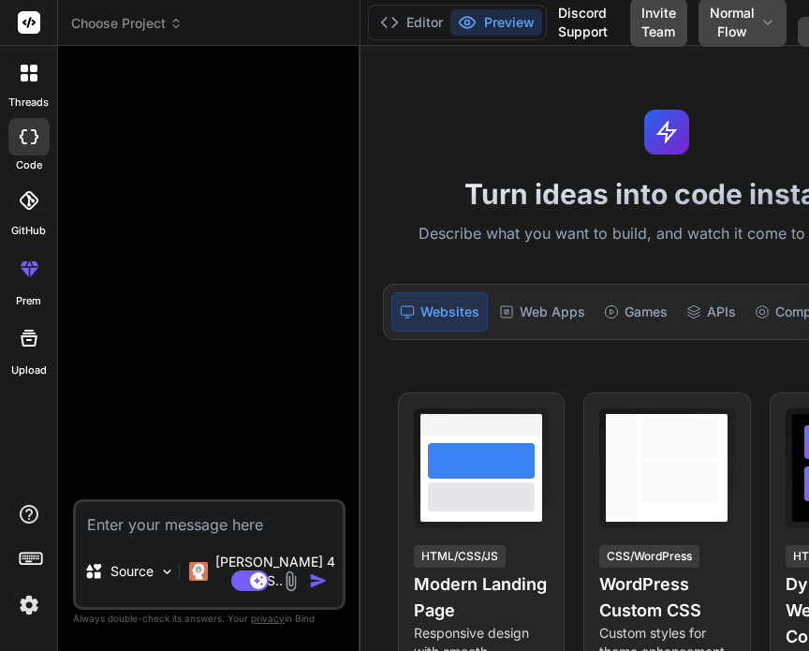
click at [32, 71] on icon at bounding box center [33, 68] width 7 height 7
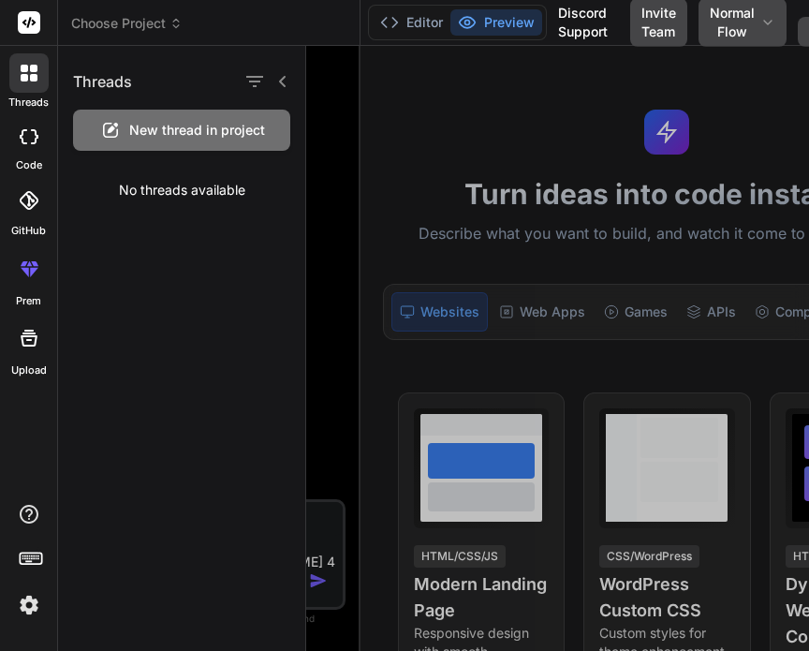
type textarea "x"
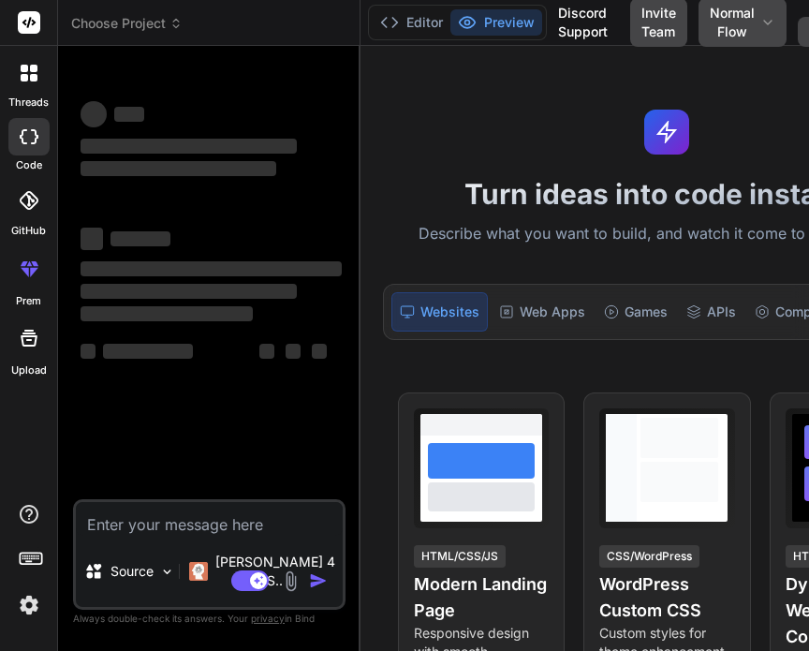
click at [26, 608] on img at bounding box center [29, 605] width 32 height 32
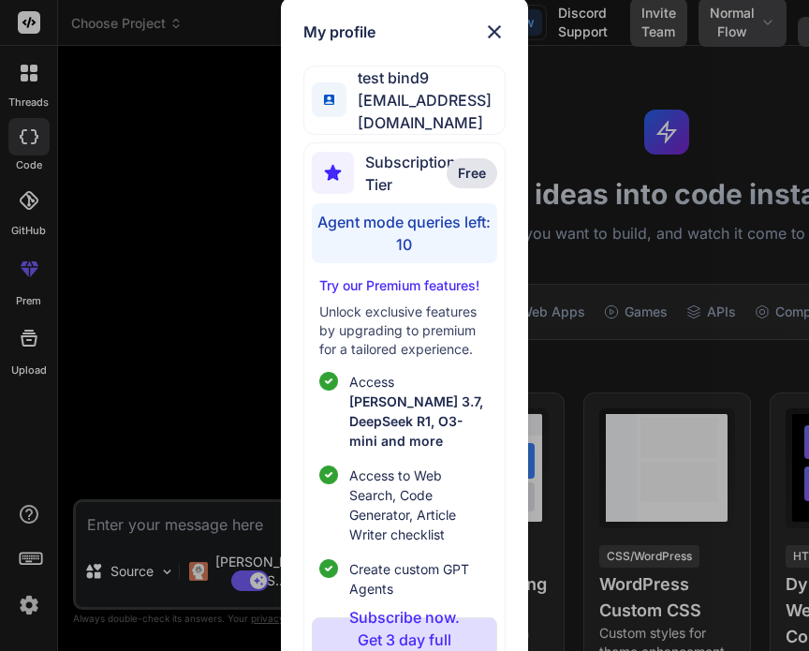
click at [200, 332] on div "My profile test bind9 testbind9@mailinator.com Subscription Tier Free Agent mod…" at bounding box center [404, 325] width 809 height 651
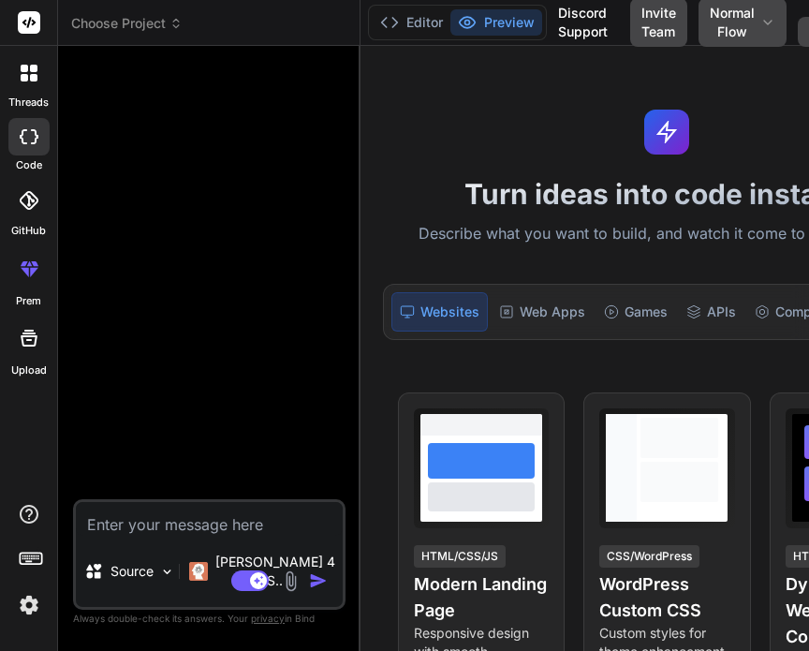
click at [36, 600] on img at bounding box center [29, 605] width 32 height 32
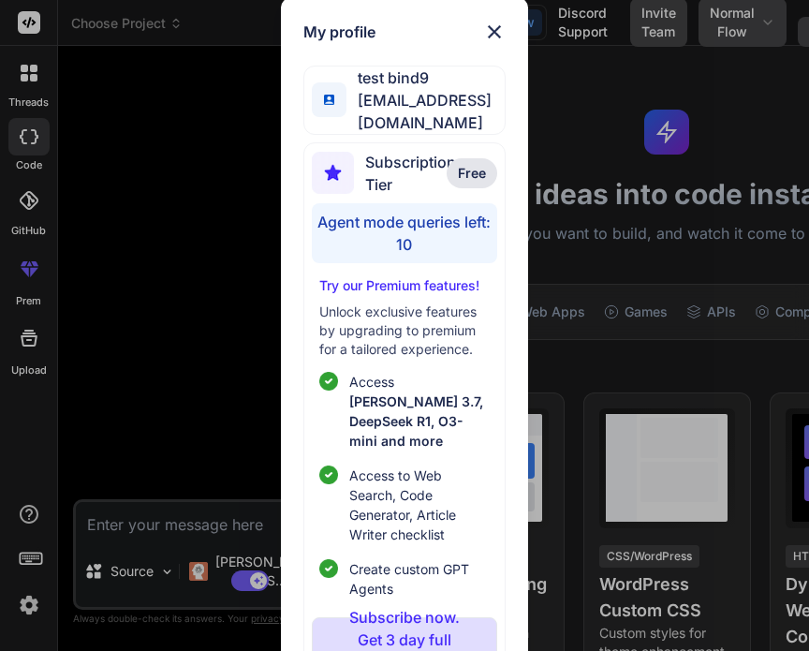
click at [110, 402] on div "My profile test bind9 testbind9@mailinator.com Subscription Tier Free Agent mod…" at bounding box center [404, 325] width 809 height 651
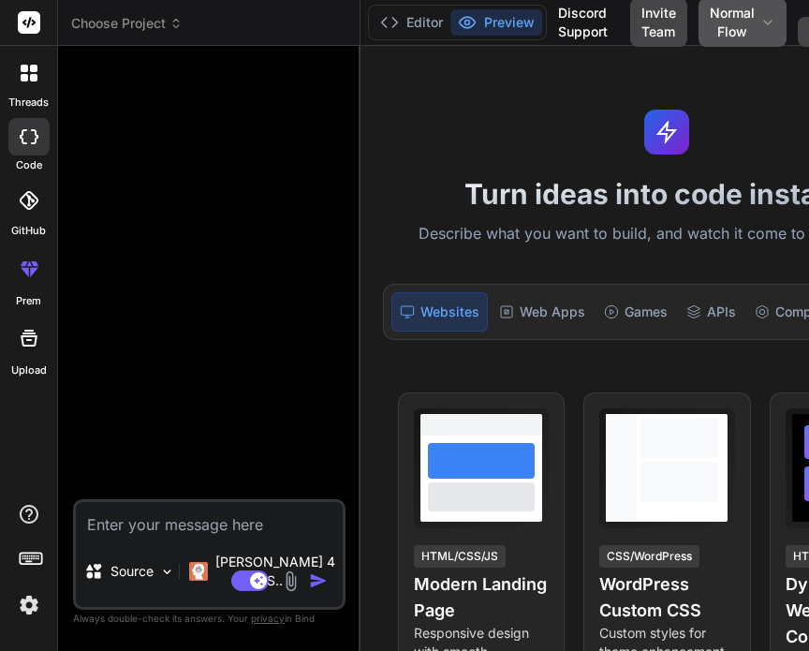
type textarea "x"
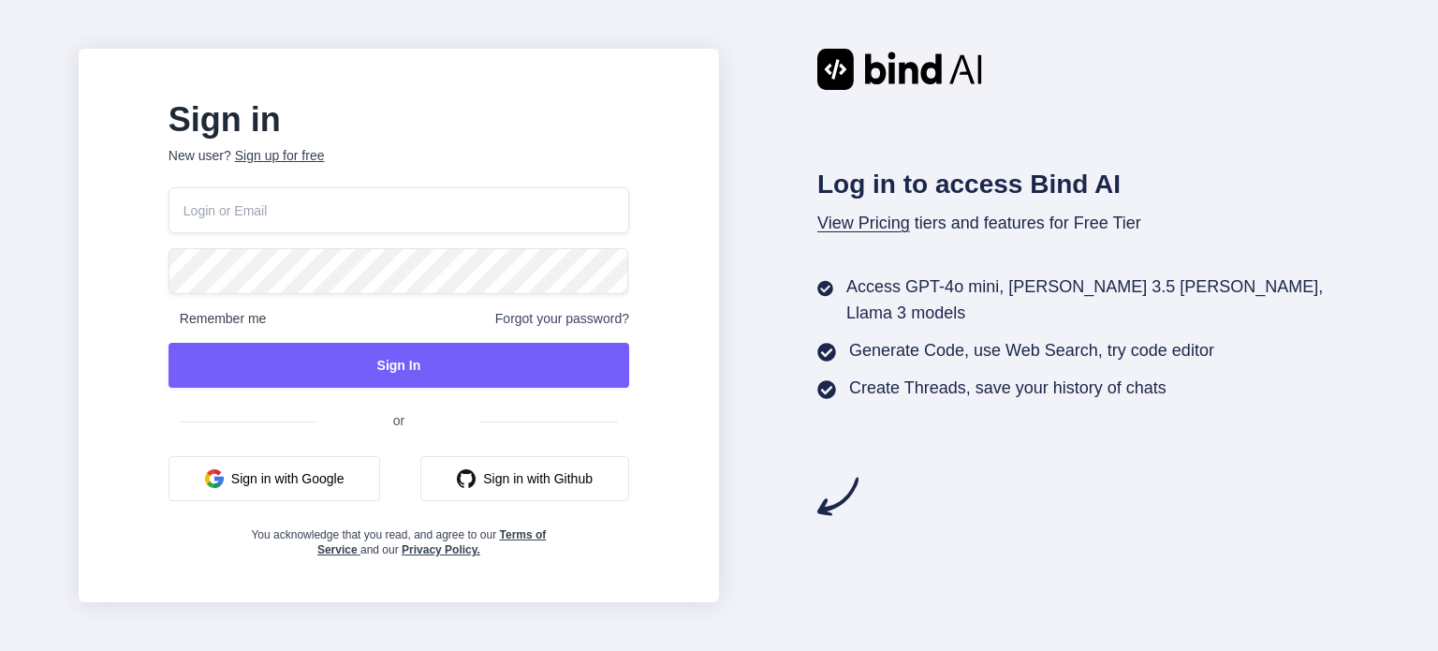
click at [353, 481] on button "Sign in with Google" at bounding box center [275, 478] width 213 height 45
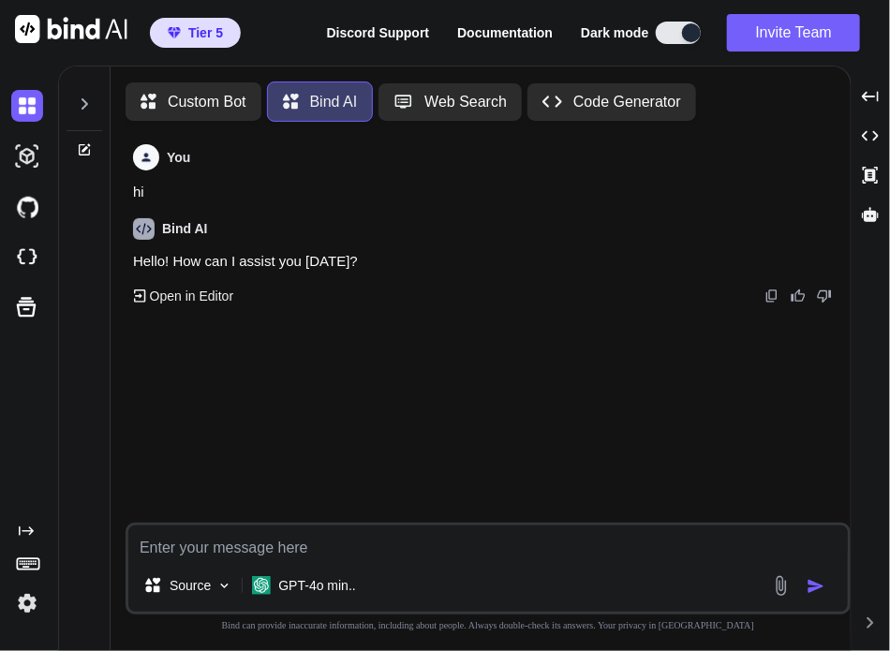
type textarea "x"
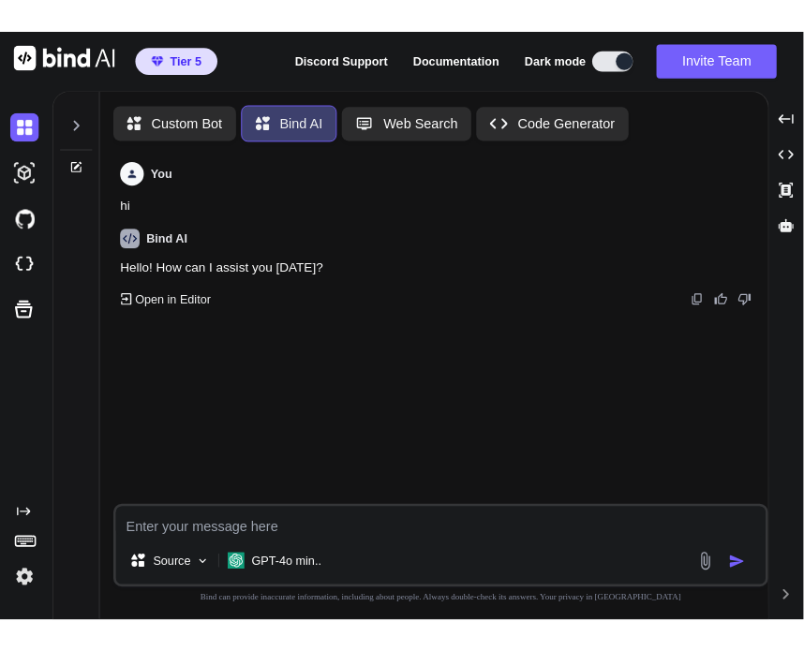
scroll to position [7, 0]
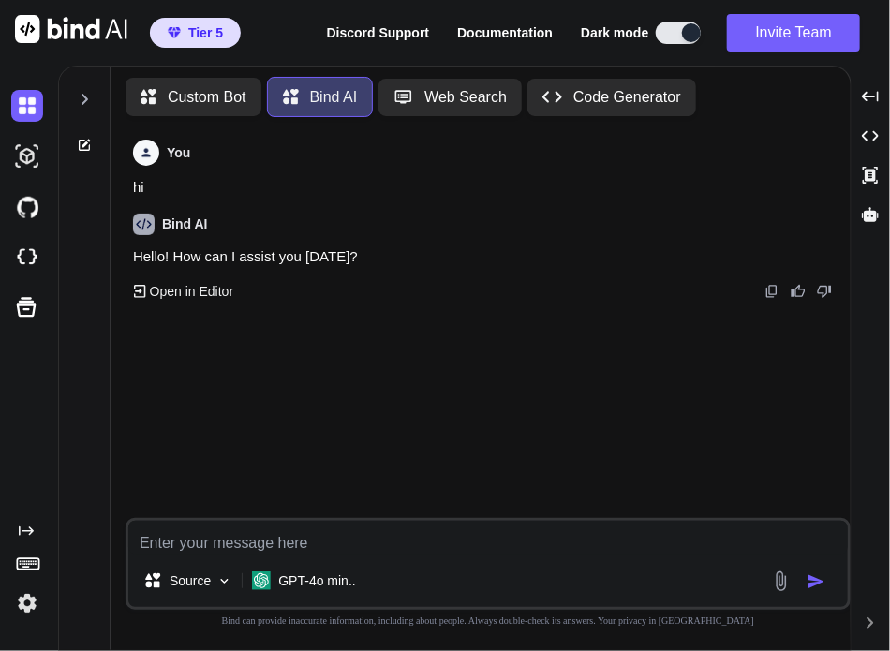
click at [71, 100] on div at bounding box center [84, 94] width 36 height 65
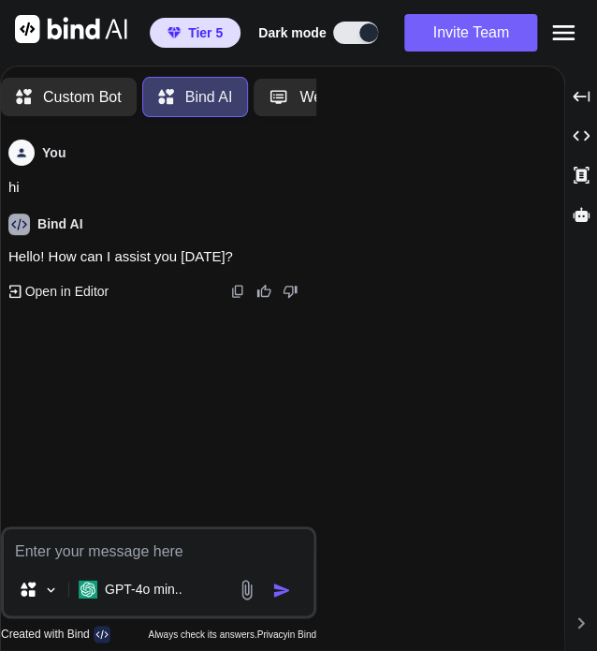
click at [596, 412] on div "Threads Start a new thread Today Hello! How can I assist you today? Custom Bot …" at bounding box center [298, 358] width 597 height 585
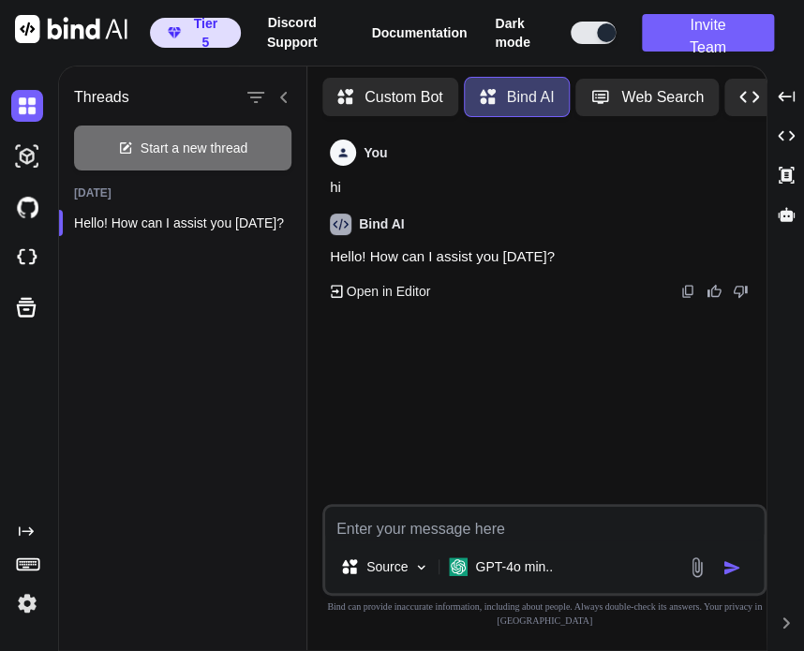
click at [477, 508] on textarea at bounding box center [544, 524] width 438 height 34
type textarea "what do you do"
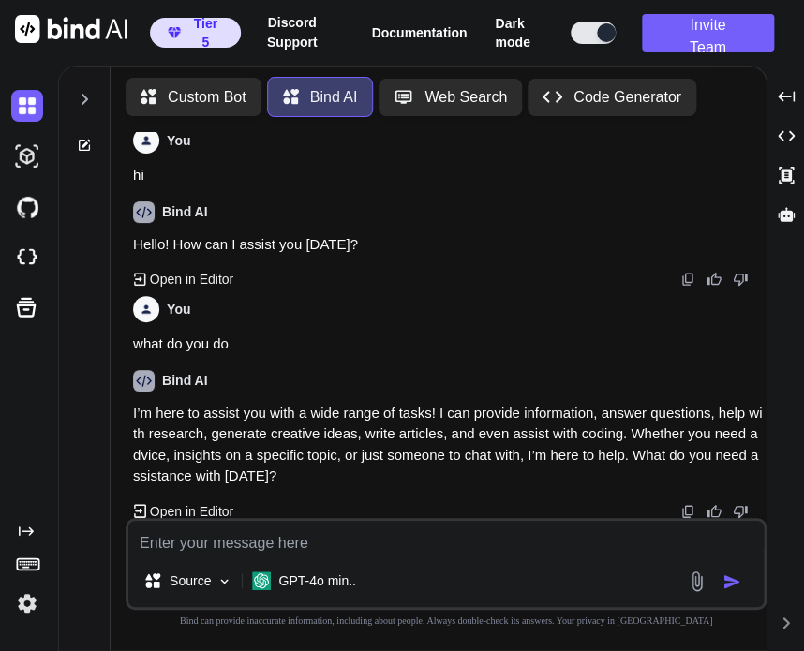
click at [95, 100] on div at bounding box center [84, 94] width 36 height 65
type textarea "x"
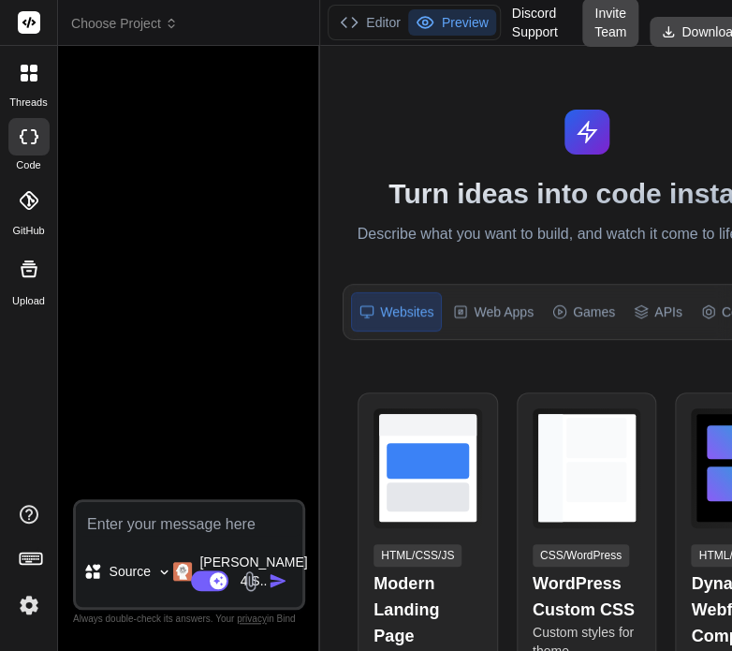
click at [31, 78] on icon at bounding box center [33, 77] width 7 height 7
type textarea "x"
click at [41, 68] on div at bounding box center [28, 72] width 39 height 39
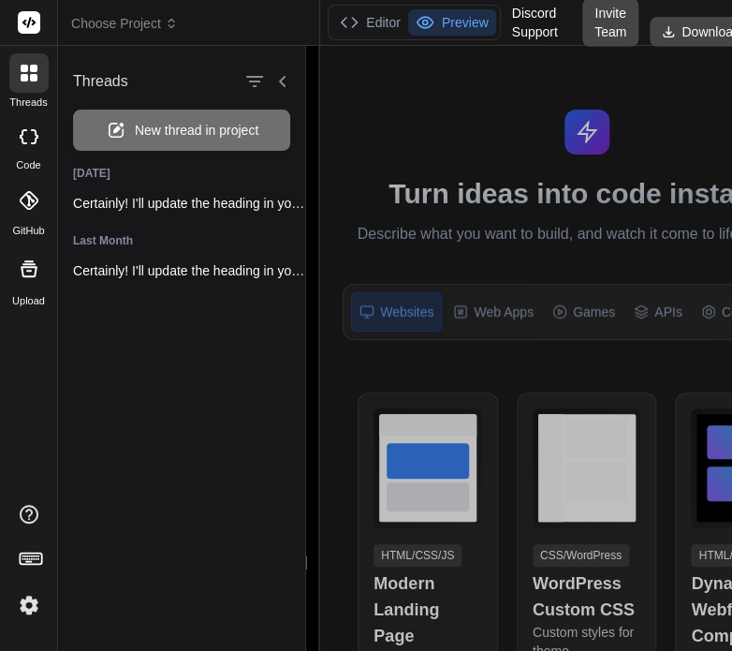
click at [30, 611] on img at bounding box center [29, 605] width 32 height 32
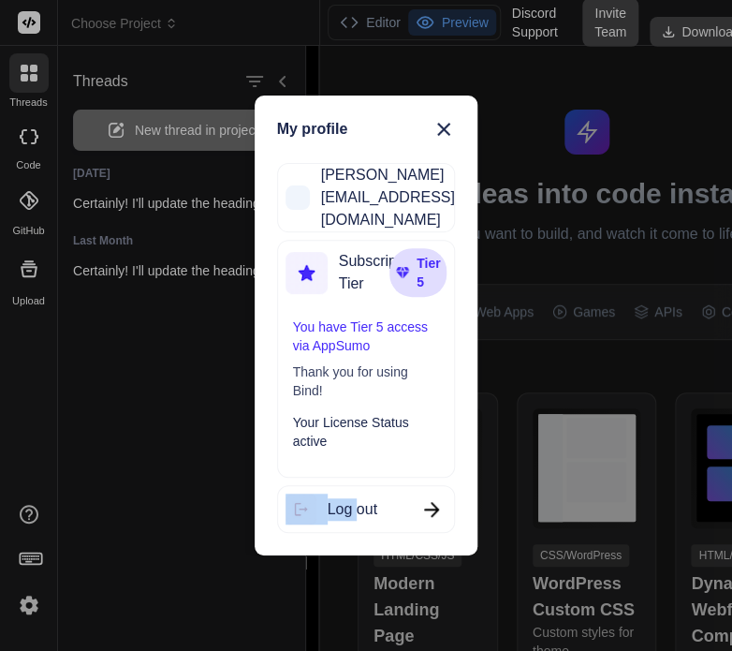
click at [30, 611] on div "My profile Anas Khan anas@witarist.com Subscription Tier Tier 5 You have Tier 5…" at bounding box center [366, 325] width 732 height 651
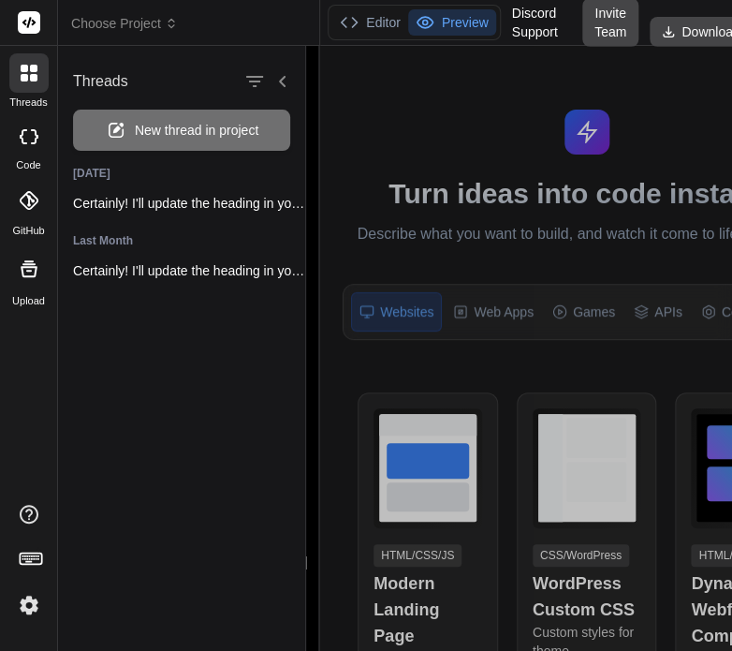
click at [30, 611] on img at bounding box center [29, 605] width 32 height 32
type textarea "x"
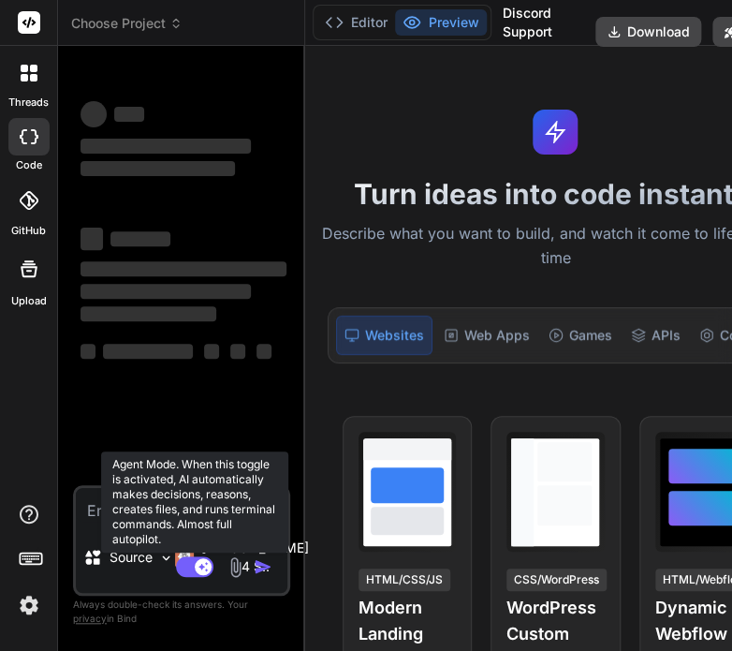
click at [199, 564] on icon at bounding box center [203, 565] width 9 height 9
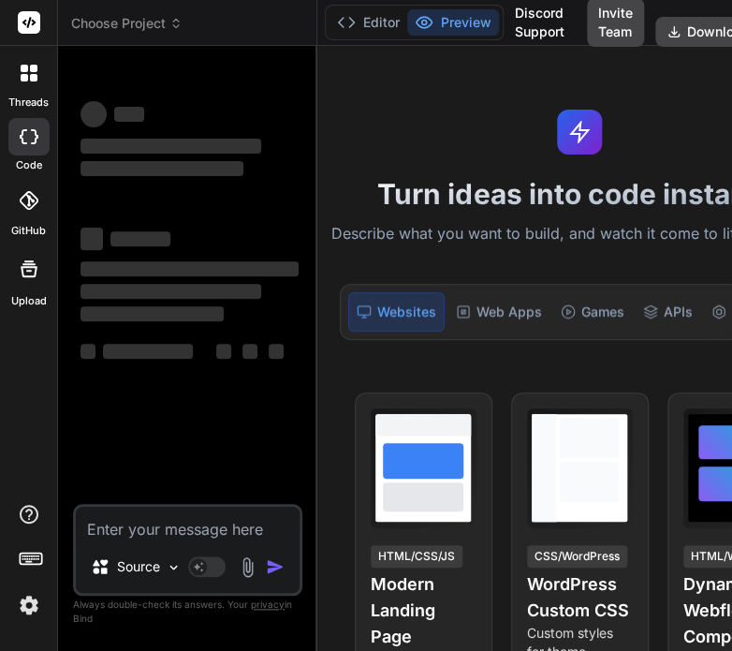
click at [295, 332] on div "‌ ‌ ‌ ‌ ‌ ‌ ‌ ‌ ‌ ‌" at bounding box center [190, 301] width 218 height 168
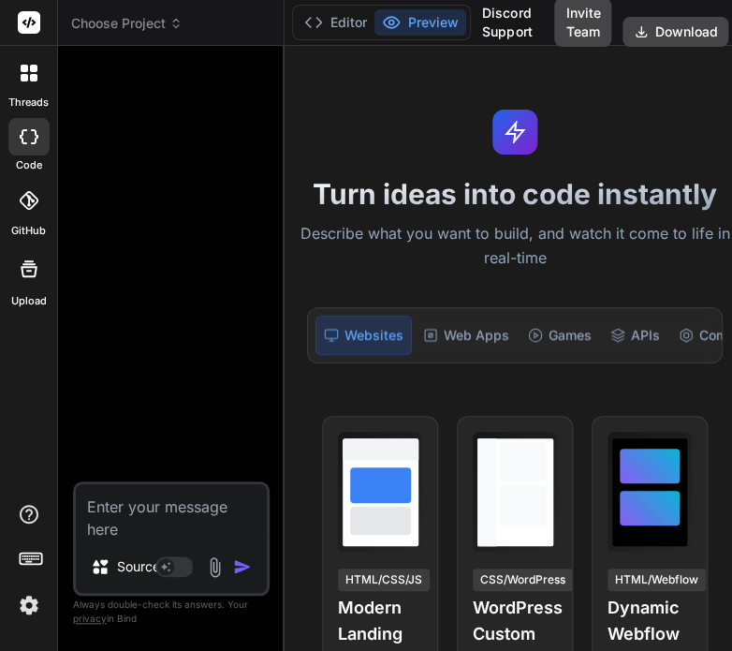
click at [24, 69] on icon at bounding box center [24, 68] width 7 height 7
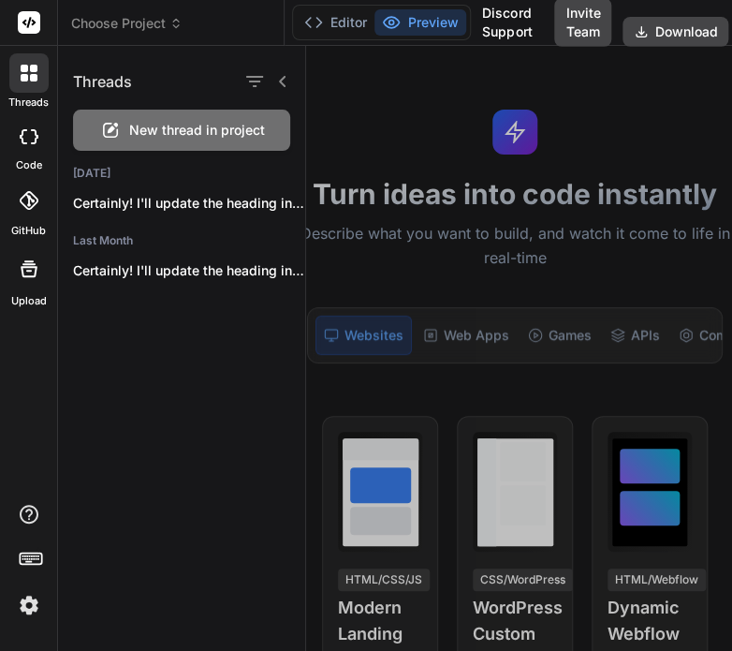
click at [359, 180] on div at bounding box center [519, 348] width 426 height 605
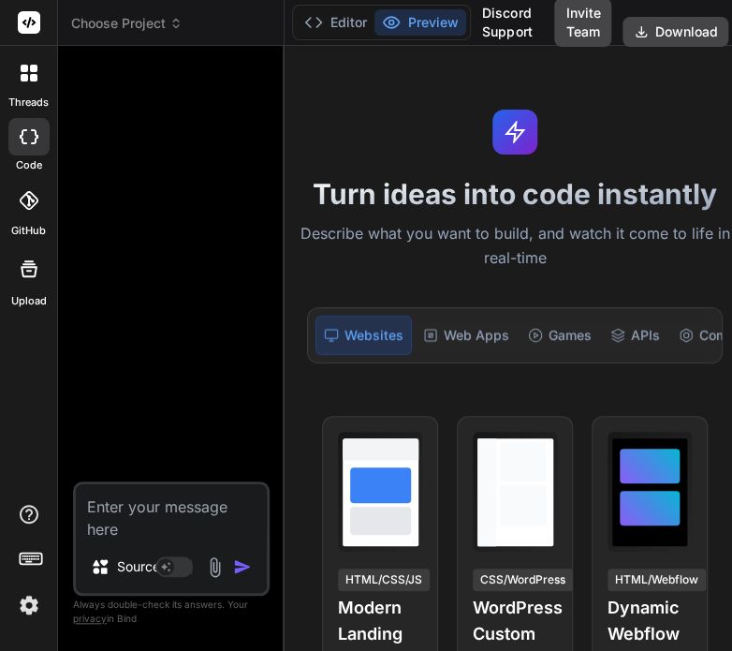
click at [107, 31] on span "Choose Project" at bounding box center [126, 23] width 111 height 19
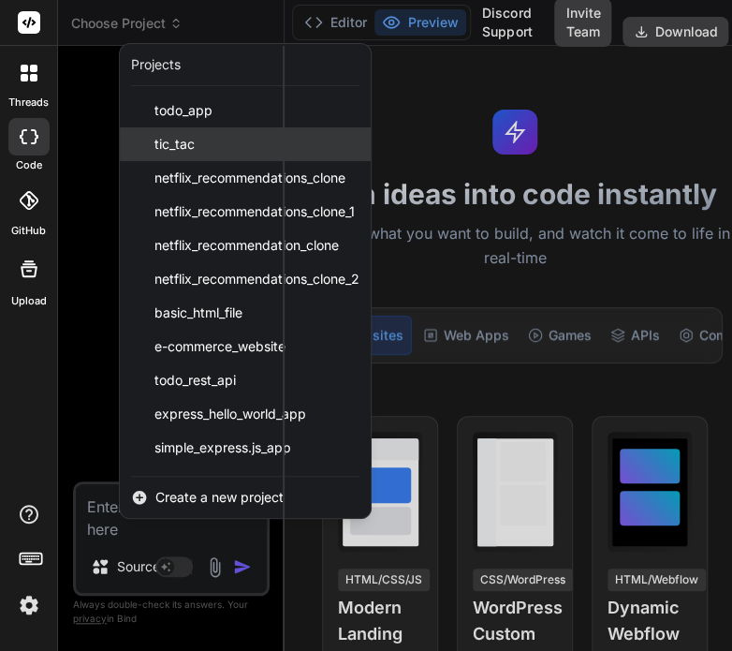
click at [195, 140] on div "tic_tac" at bounding box center [245, 144] width 251 height 34
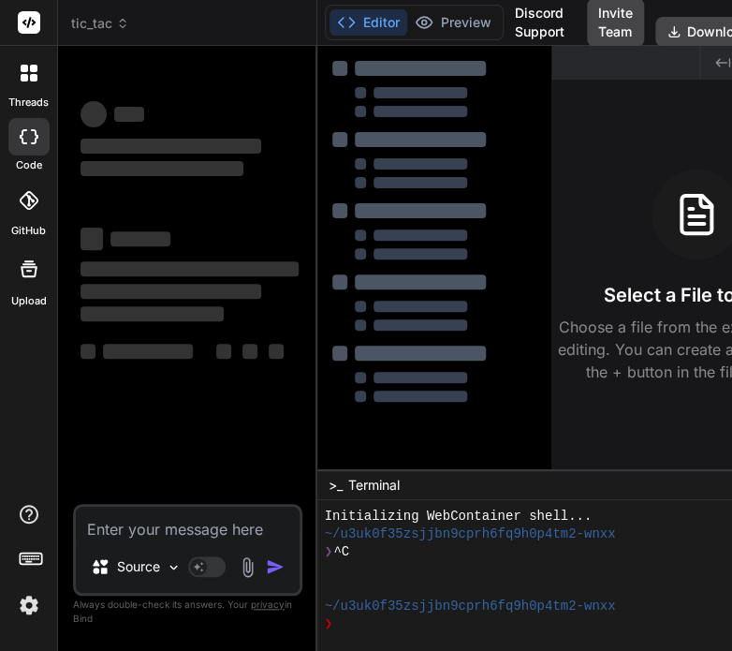
scroll to position [18, 0]
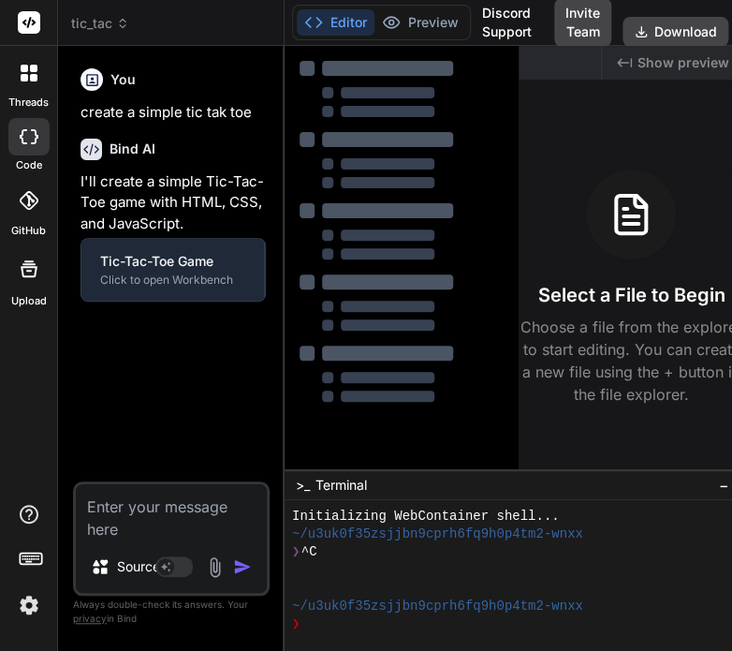
type textarea "x"
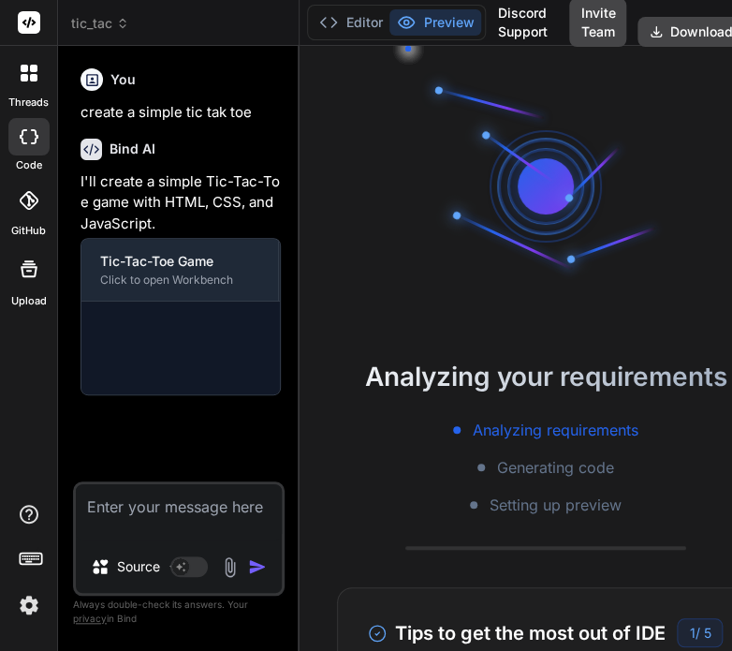
scroll to position [108, 0]
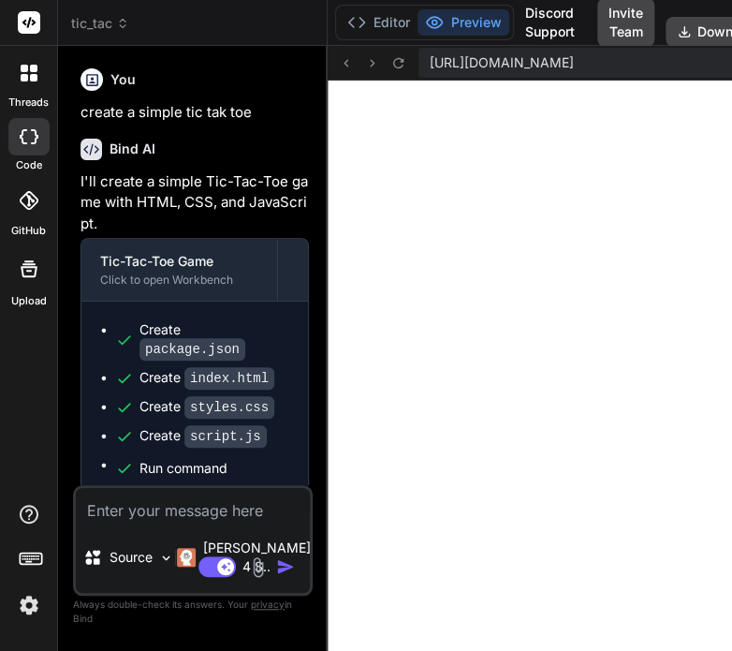
scroll to position [863, 0]
type textarea "x"
click at [42, 75] on div at bounding box center [28, 72] width 39 height 39
